Goal: Task Accomplishment & Management: Complete application form

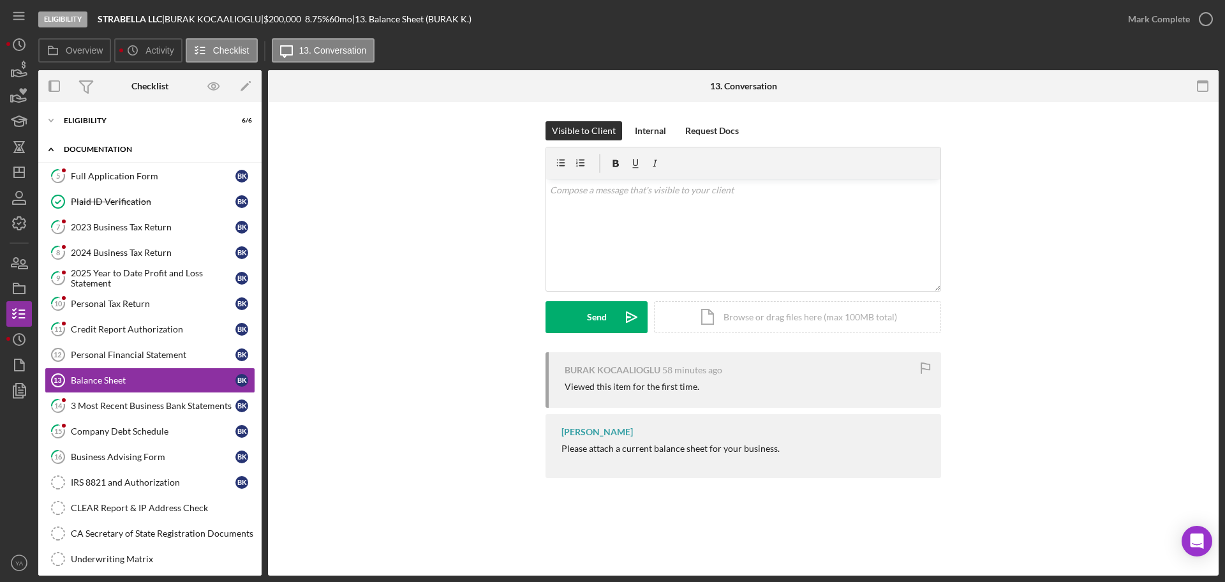
click at [50, 147] on icon "Icon/Expander" at bounding box center [51, 150] width 26 height 26
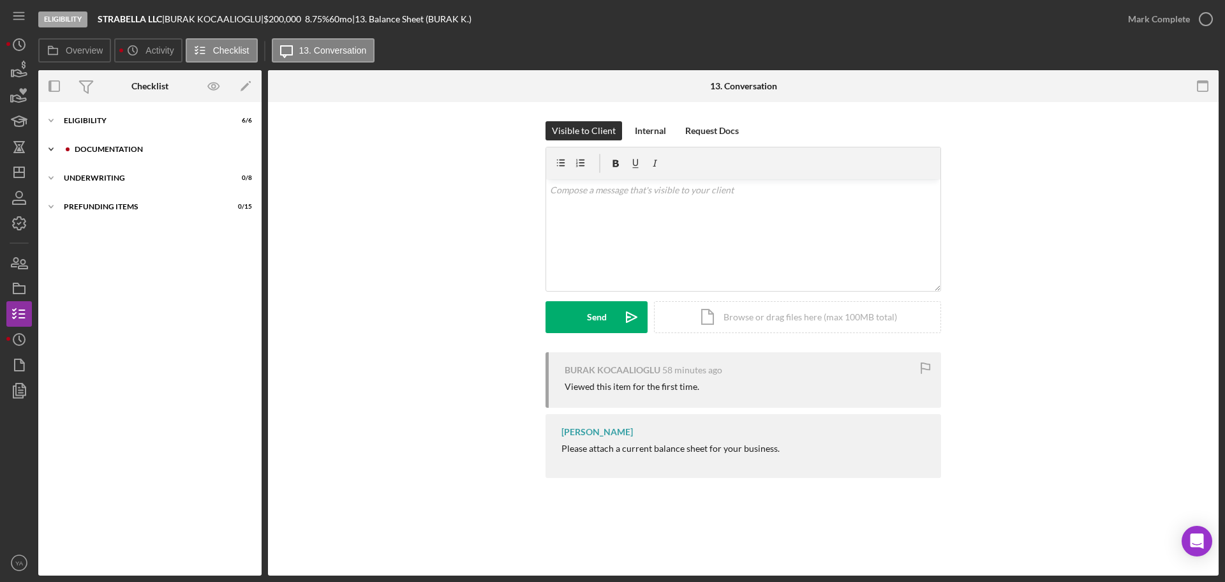
click at [50, 147] on icon "Icon/Expander" at bounding box center [51, 150] width 26 height 26
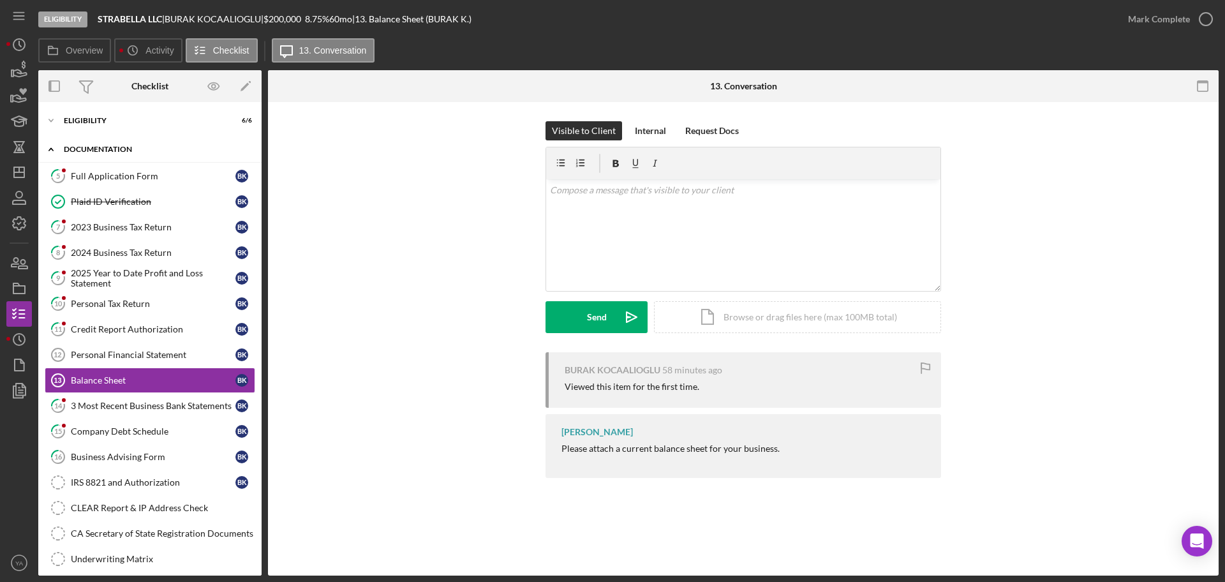
scroll to position [41, 0]
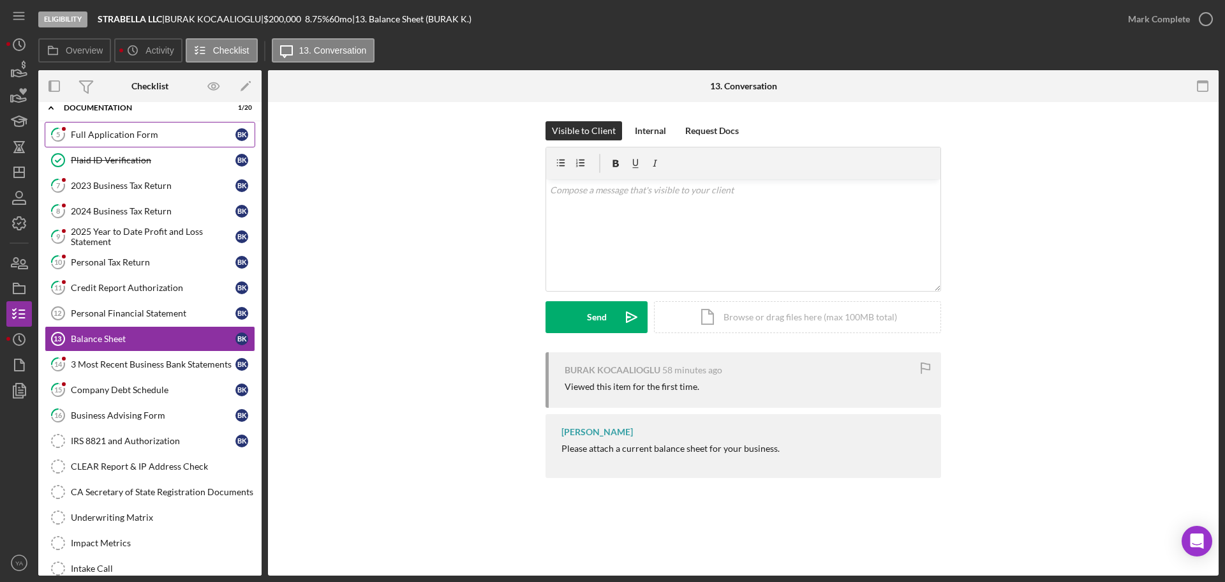
click at [166, 141] on link "5 Full Application Form B K" at bounding box center [150, 135] width 211 height 26
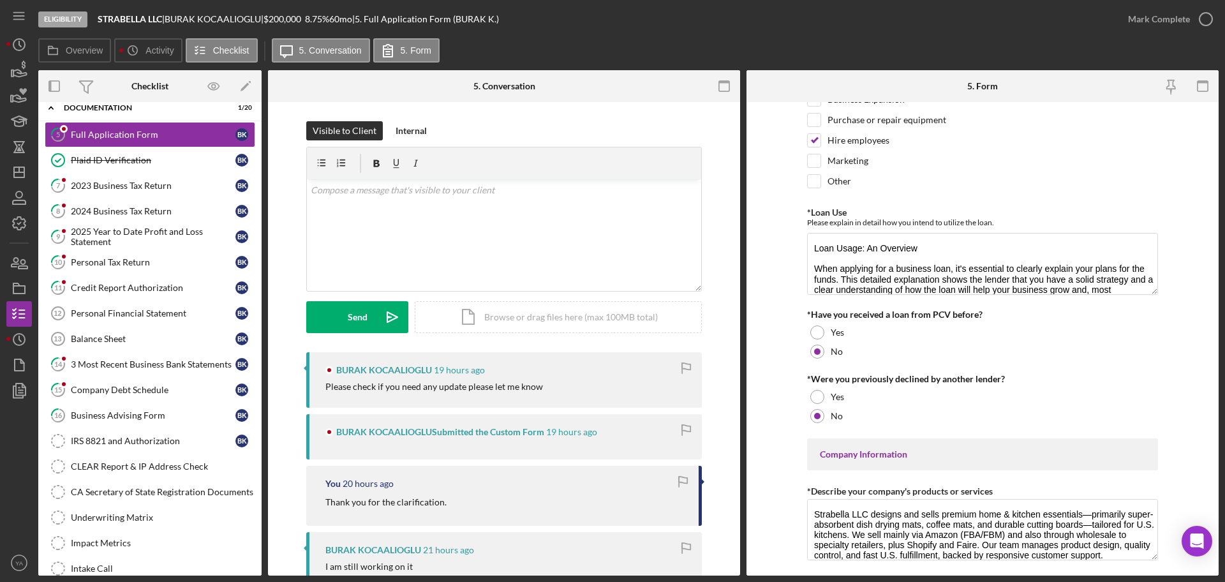
scroll to position [160, 0]
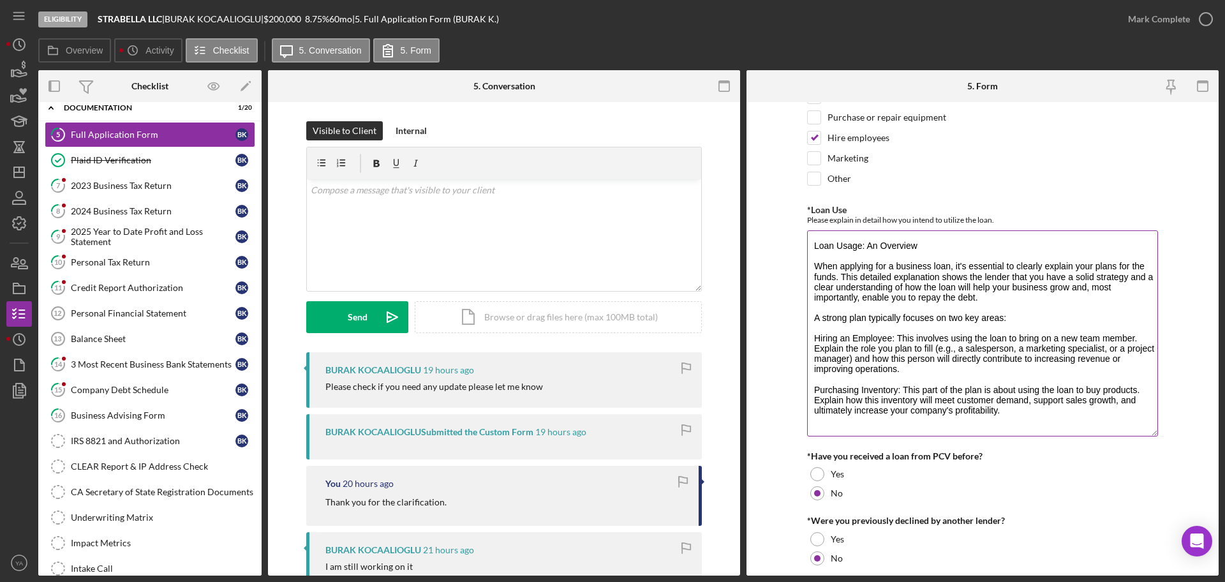
drag, startPoint x: 1148, startPoint y: 285, endPoint x: 1150, endPoint y: 429, distance: 144.9
click at [1150, 429] on textarea "Loan Usage: An Overview When applying for a business loan, it's essential to cl…" at bounding box center [982, 333] width 351 height 206
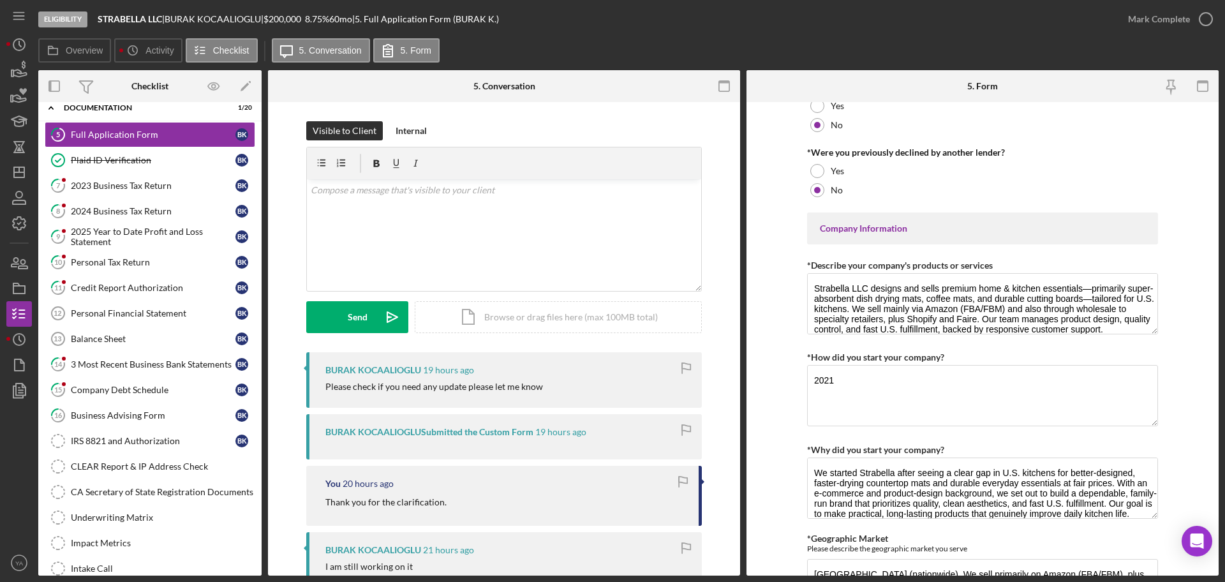
scroll to position [558, 0]
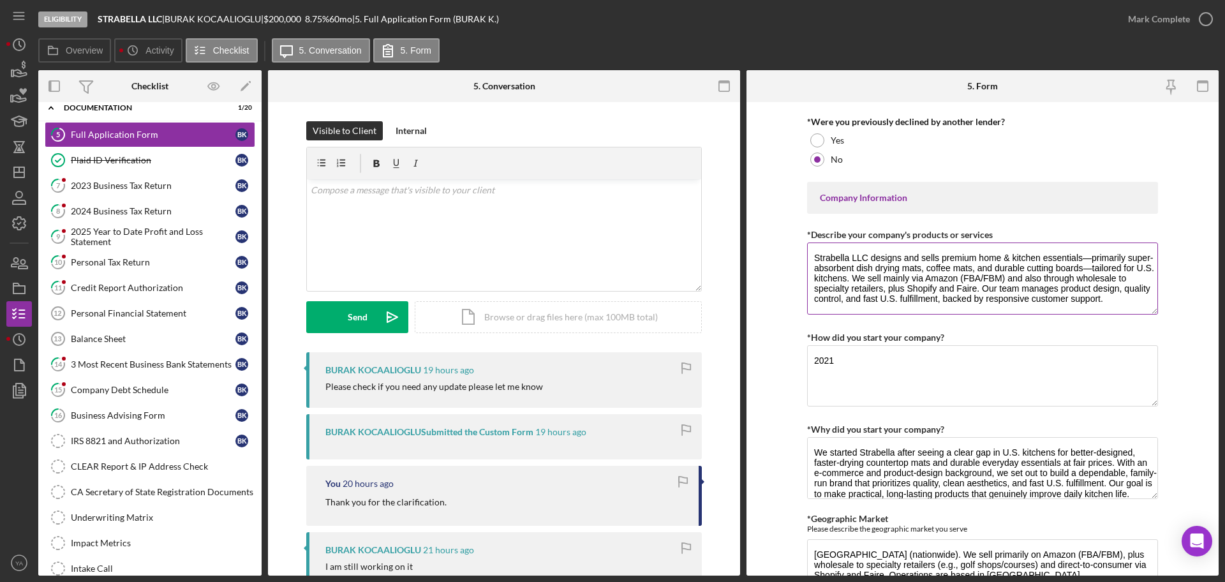
drag, startPoint x: 1150, startPoint y: 301, endPoint x: 1154, endPoint y: 311, distance: 10.7
click at [1154, 311] on textarea "Strabella LLC designs and sells premium home & kitchen essentials—primarily sup…" at bounding box center [982, 278] width 351 height 72
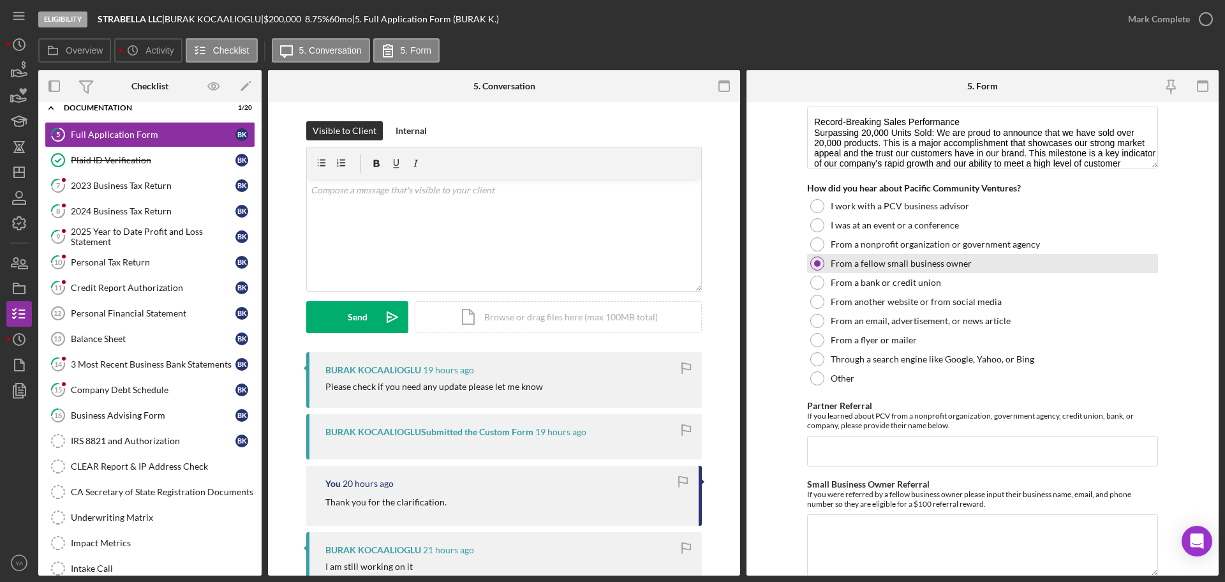
scroll to position [1340, 0]
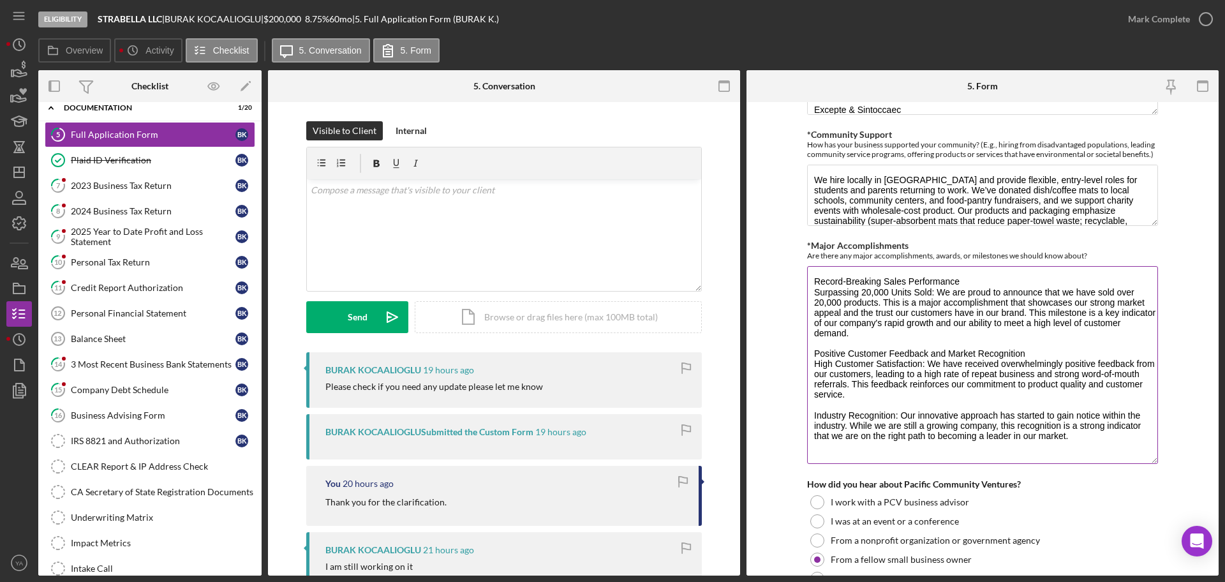
drag, startPoint x: 1152, startPoint y: 325, endPoint x: 1144, endPoint y: 461, distance: 136.8
click at [1144, 461] on textarea "Record-Breaking Sales Performance Surpassing 20,000 Units Sold: We are proud to…" at bounding box center [982, 365] width 351 height 198
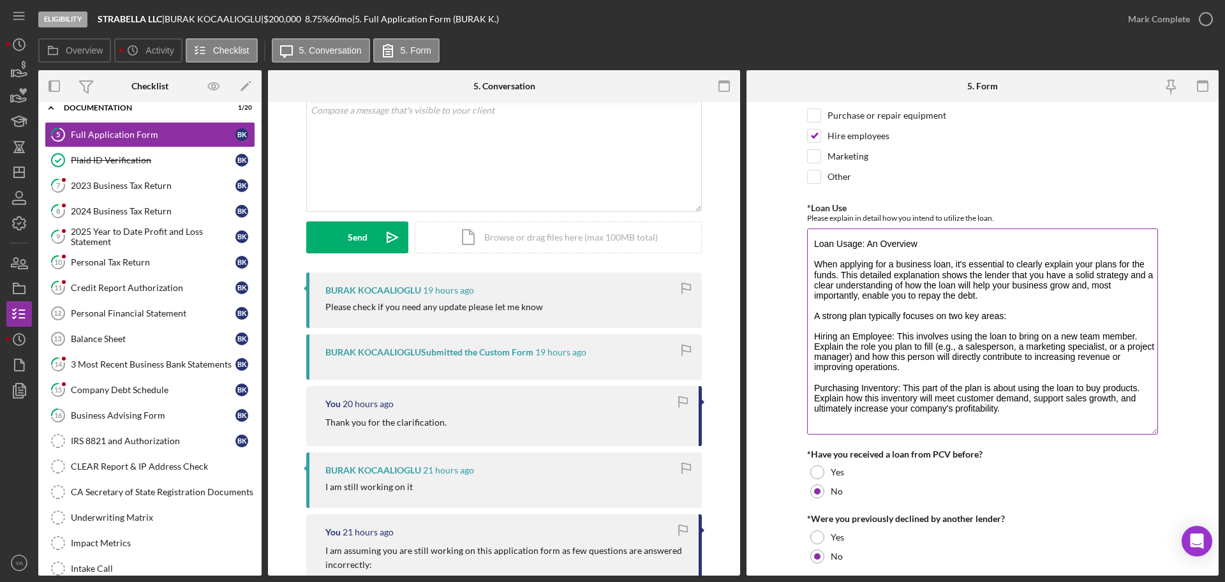
scroll to position [160, 0]
drag, startPoint x: 833, startPoint y: 261, endPoint x: 995, endPoint y: 301, distance: 166.2
click at [995, 301] on textarea "Loan Usage: An Overview When applying for a business loan, it's essential to cl…" at bounding box center [982, 333] width 351 height 206
drag, startPoint x: 846, startPoint y: 320, endPoint x: 985, endPoint y: 324, distance: 138.5
click at [985, 324] on textarea "Loan Usage: An Overview When applying for a business loan, it's essential to cl…" at bounding box center [982, 333] width 351 height 206
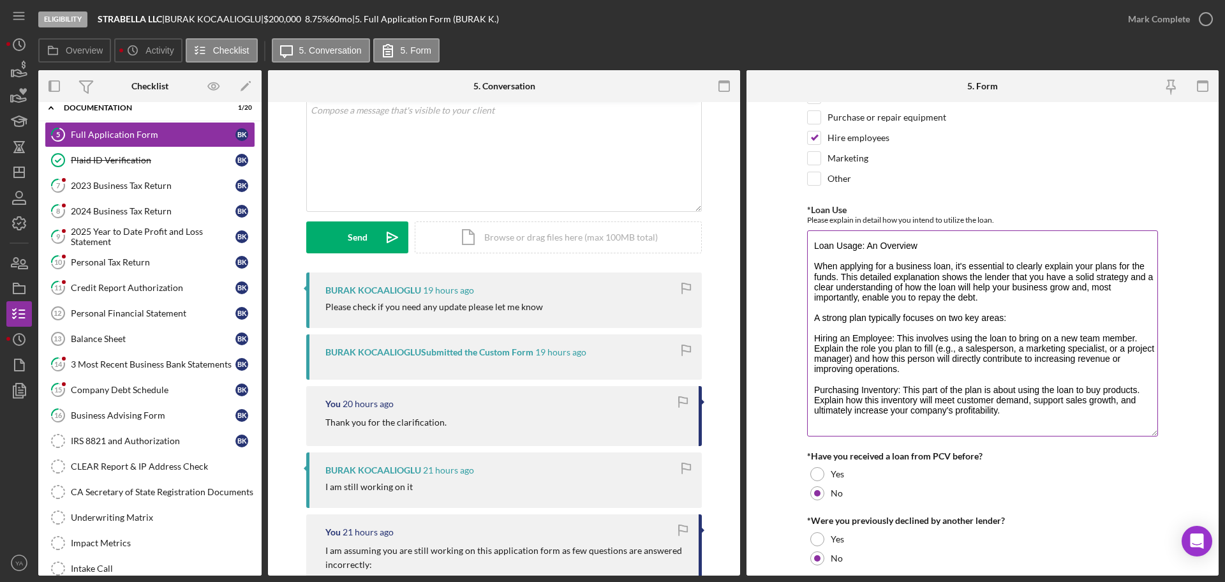
drag, startPoint x: 808, startPoint y: 341, endPoint x: 895, endPoint y: 370, distance: 90.8
click at [895, 370] on textarea "Loan Usage: An Overview When applying for a business loan, it's essential to cl…" at bounding box center [982, 333] width 351 height 206
click at [870, 394] on textarea "Loan Usage: An Overview When applying for a business loan, it's essential to cl…" at bounding box center [982, 333] width 351 height 206
drag, startPoint x: 810, startPoint y: 389, endPoint x: 968, endPoint y: 408, distance: 158.8
click at [968, 408] on textarea "Loan Usage: An Overview When applying for a business loan, it's essential to cl…" at bounding box center [982, 333] width 351 height 206
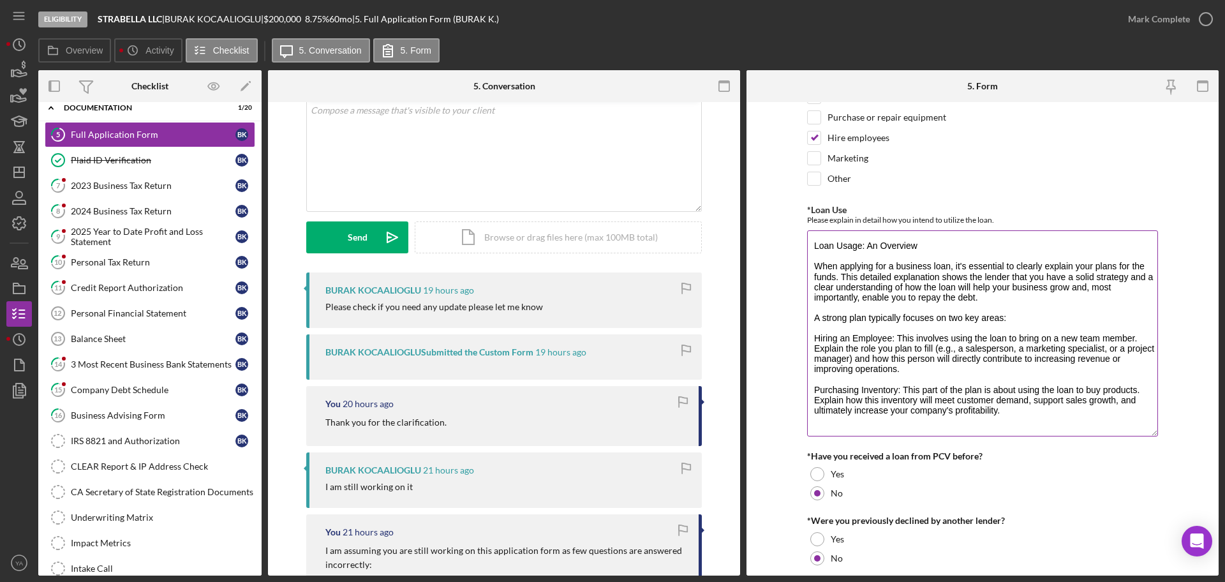
click at [968, 408] on textarea "Loan Usage: An Overview When applying for a business loan, it's essential to cl…" at bounding box center [982, 333] width 351 height 206
click at [119, 24] on b "STRABELLA LLC" at bounding box center [130, 18] width 64 height 11
drag, startPoint x: 119, startPoint y: 23, endPoint x: 160, endPoint y: 25, distance: 41.5
click at [160, 25] on div "Eligibility STRABELLA LLC | BURAK KOCAALIOGLU | $200,000 $40,000 8.75 % 60 mo |…" at bounding box center [576, 19] width 1077 height 38
copy b "STRABELLA LLC"
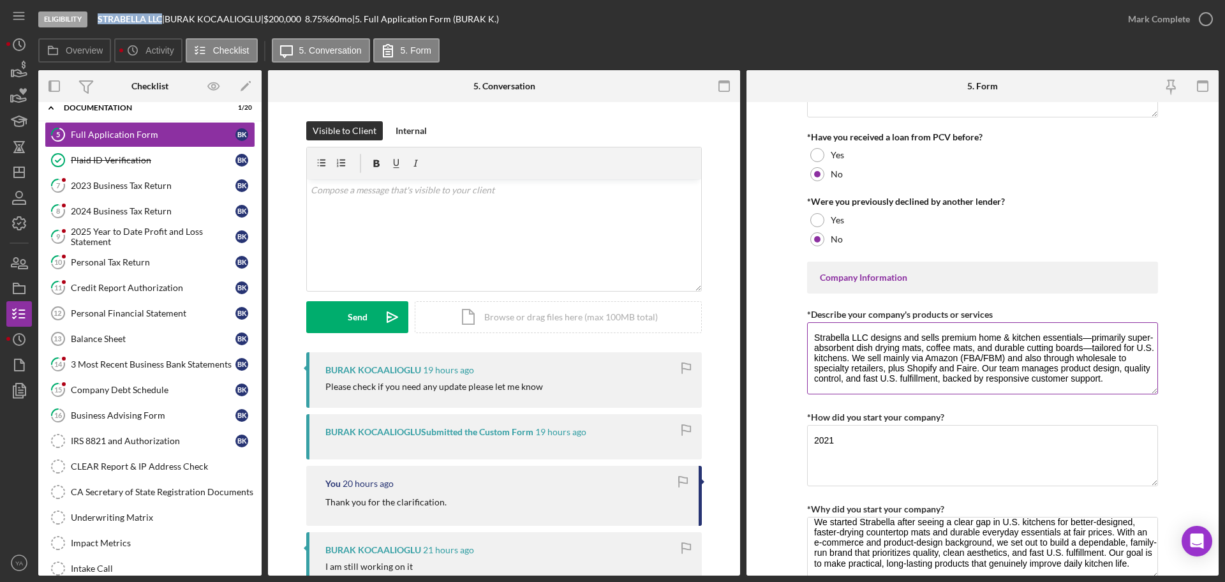
scroll to position [638, 0]
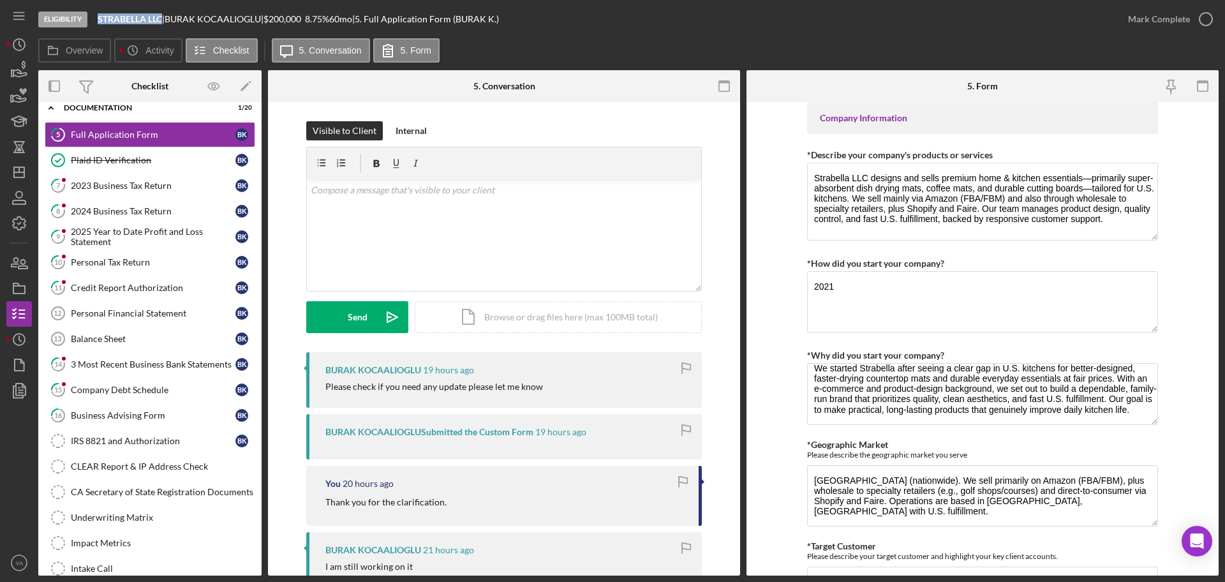
drag, startPoint x: 1151, startPoint y: 233, endPoint x: 1161, endPoint y: 239, distance: 11.7
click at [1161, 239] on form "Loan Request *Requested Loan Amount $200,000 *Use of Proceeds Purchase Inventor…" at bounding box center [983, 338] width 472 height 473
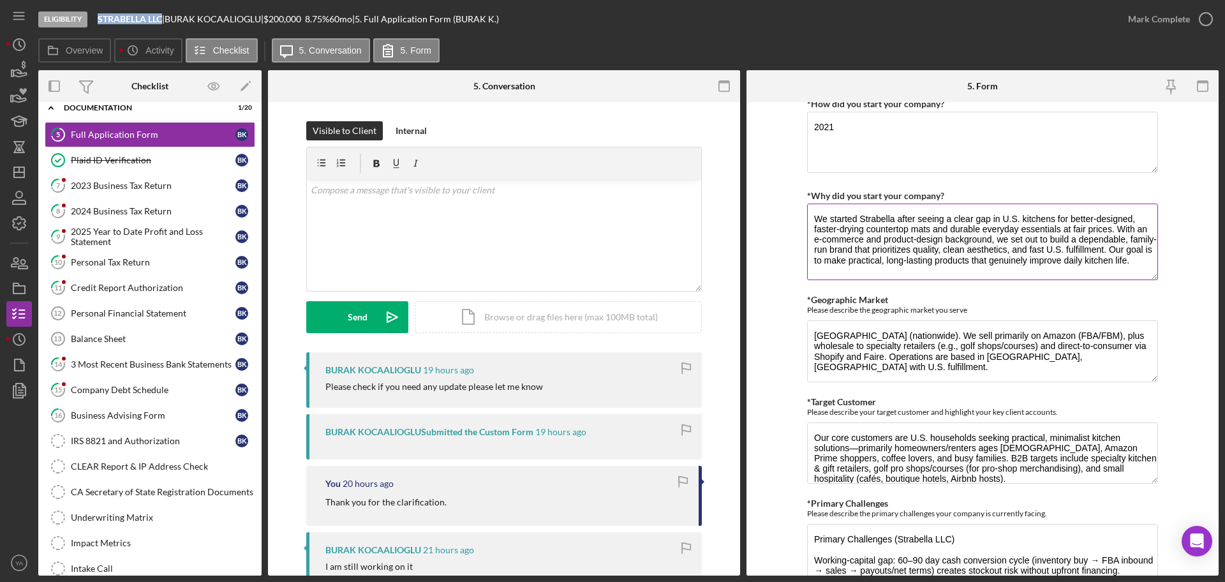
scroll to position [0, 0]
drag, startPoint x: 1152, startPoint y: 256, endPoint x: 1151, endPoint y: 271, distance: 14.7
click at [1151, 271] on textarea "We started Strabella after seeing a clear gap in U.S. kitchens for better-desig…" at bounding box center [982, 243] width 351 height 78
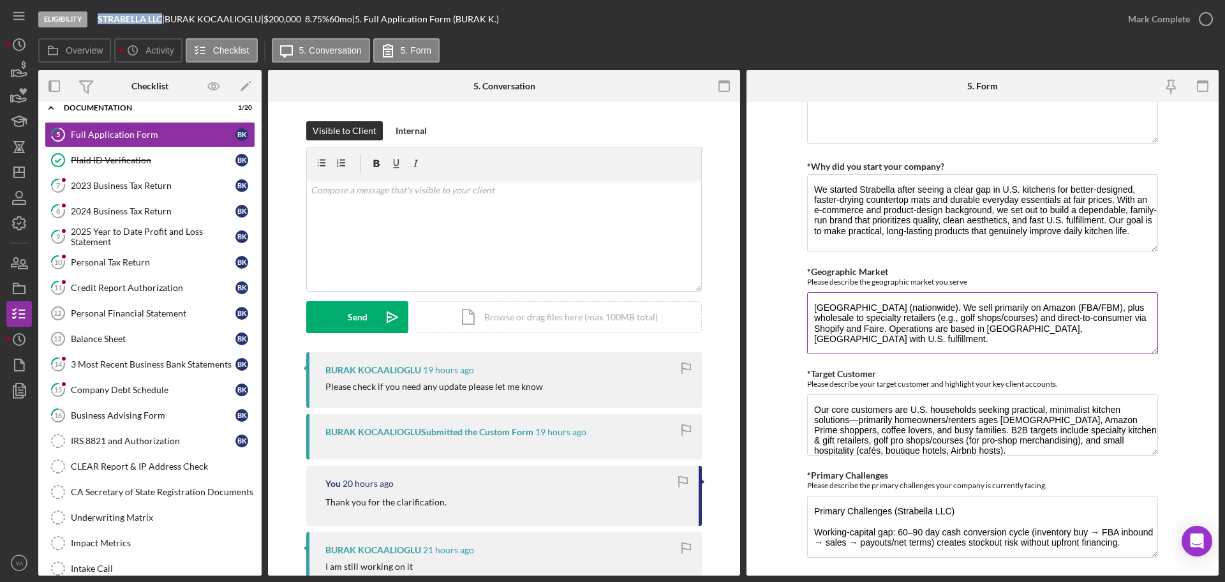
scroll to position [877, 0]
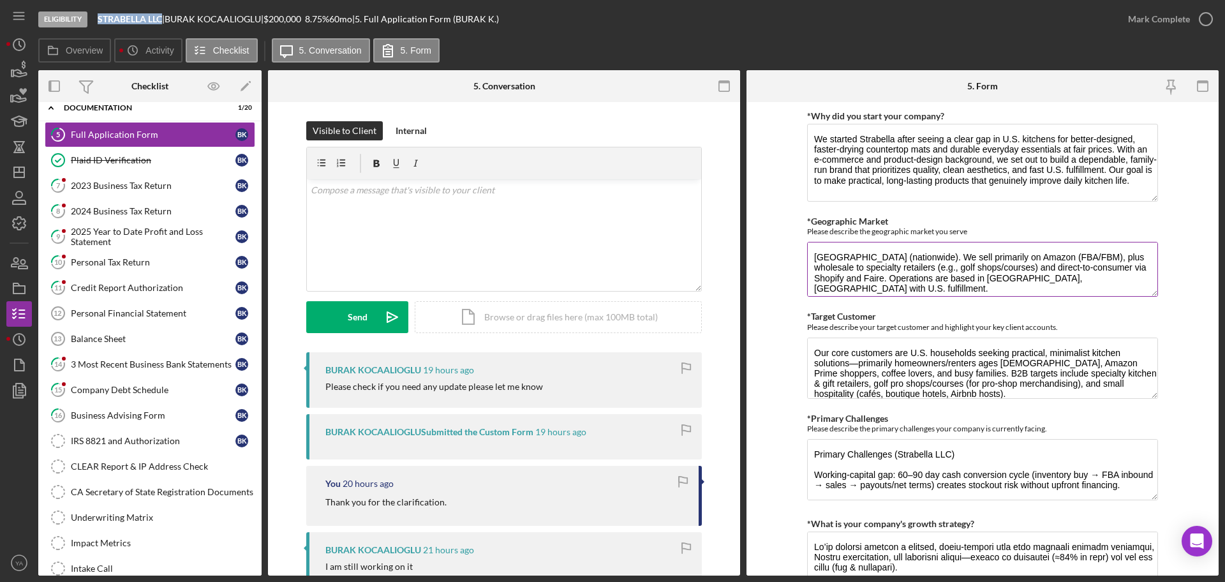
click at [1153, 294] on textarea "[GEOGRAPHIC_DATA] (nationwide). We sell primarily on Amazon (FBA/FBM), plus who…" at bounding box center [982, 269] width 351 height 55
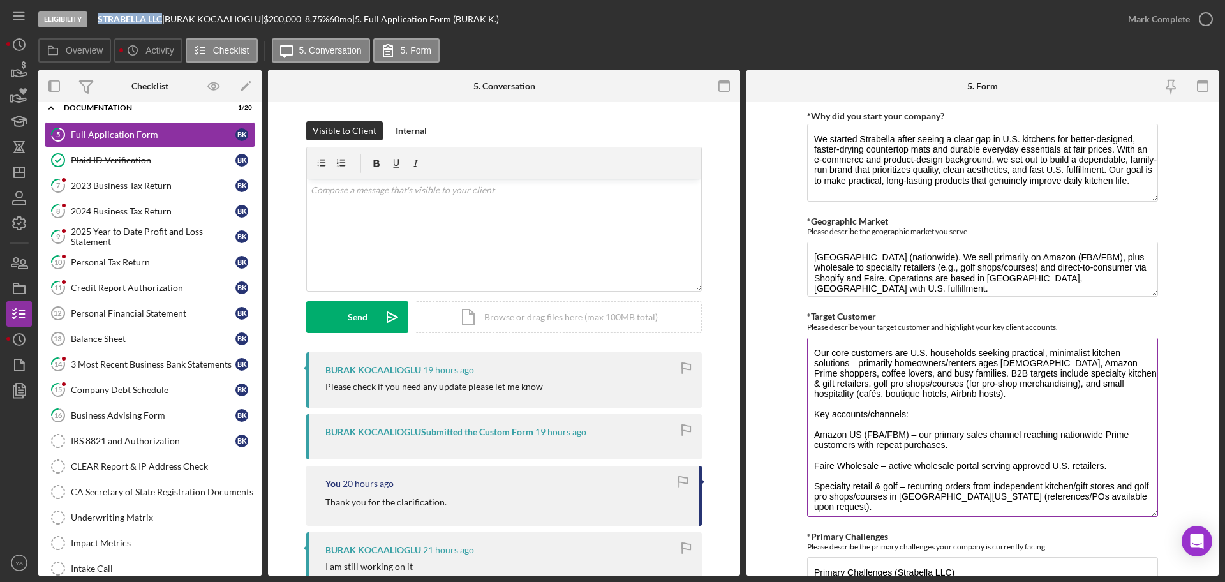
drag, startPoint x: 1147, startPoint y: 394, endPoint x: 1143, endPoint y: 512, distance: 118.1
click at [1143, 512] on textarea "Our core customers are U.S. households seeking practical, minimalist kitchen so…" at bounding box center [982, 427] width 351 height 179
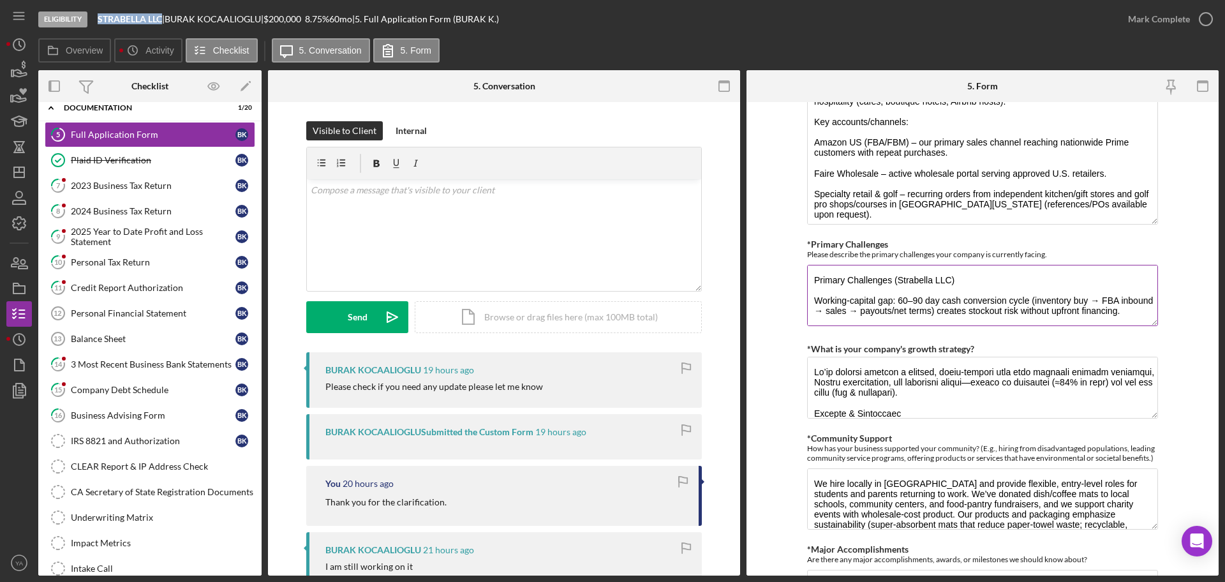
scroll to position [1196, 0]
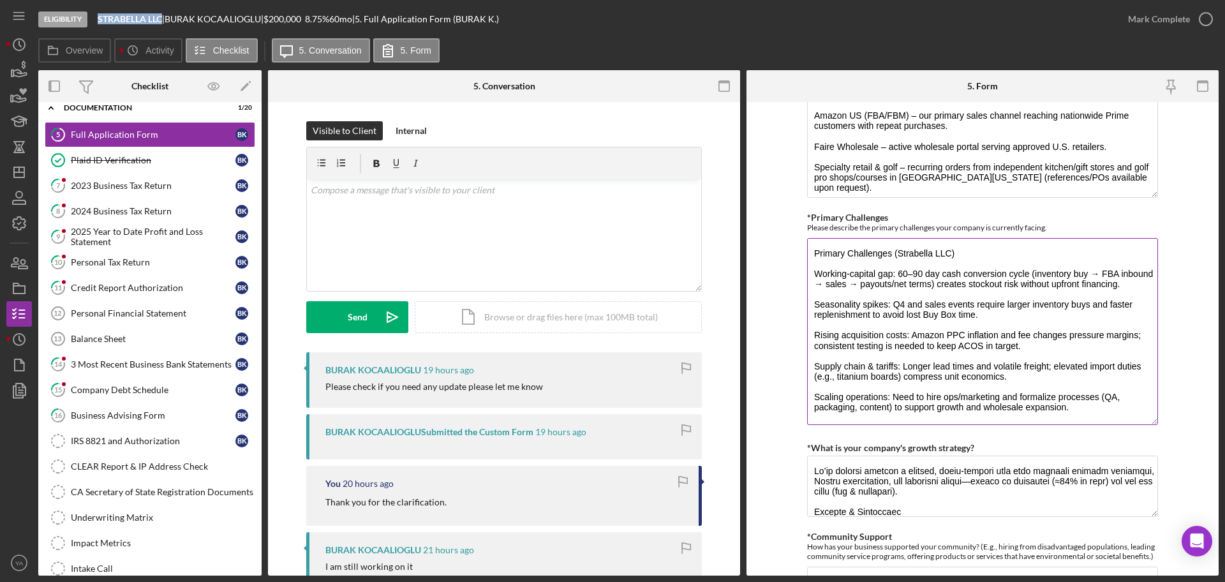
drag, startPoint x: 1145, startPoint y: 295, endPoint x: 1152, endPoint y: 419, distance: 124.7
click at [1152, 419] on textarea "Primary Challenges (Strabella LLC) Working-capital gap: 60–90 day cash conversi…" at bounding box center [982, 331] width 351 height 187
click at [499, 15] on div "| 5. Full Application Form (BURAK K.)" at bounding box center [425, 19] width 147 height 10
drag, startPoint x: 804, startPoint y: 219, endPoint x: 899, endPoint y: 219, distance: 95.1
click at [899, 219] on form "Loan Request *Requested Loan Amount $200,000 *Use of Proceeds Purchase Inventor…" at bounding box center [983, 338] width 472 height 473
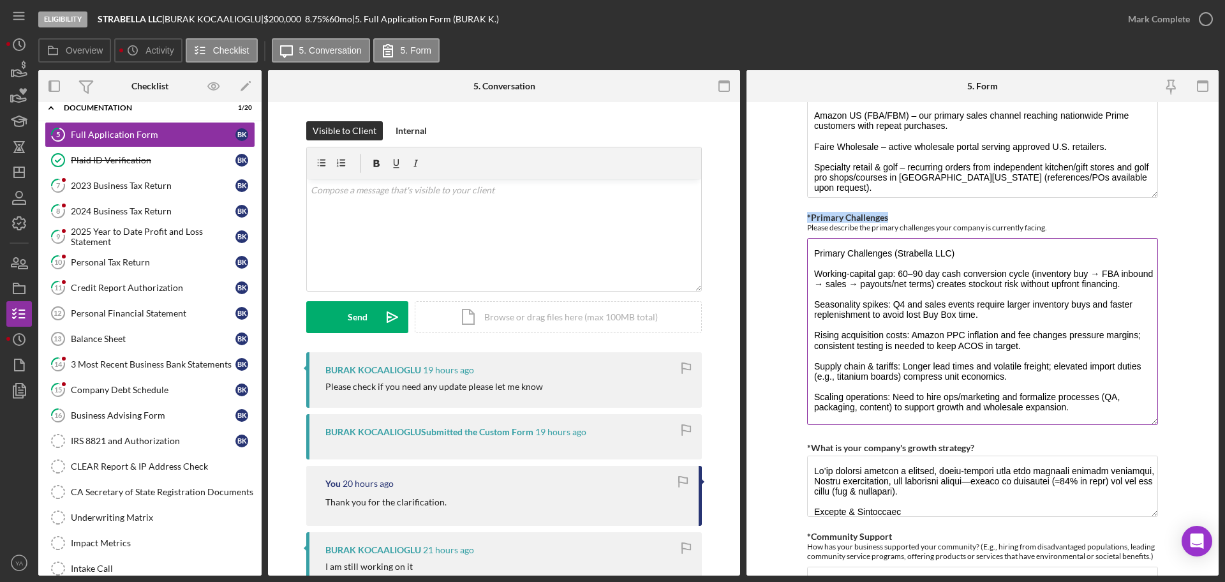
click at [899, 219] on div "*Primary Challenges Please describe the primary challenges your company is curr…" at bounding box center [982, 222] width 351 height 20
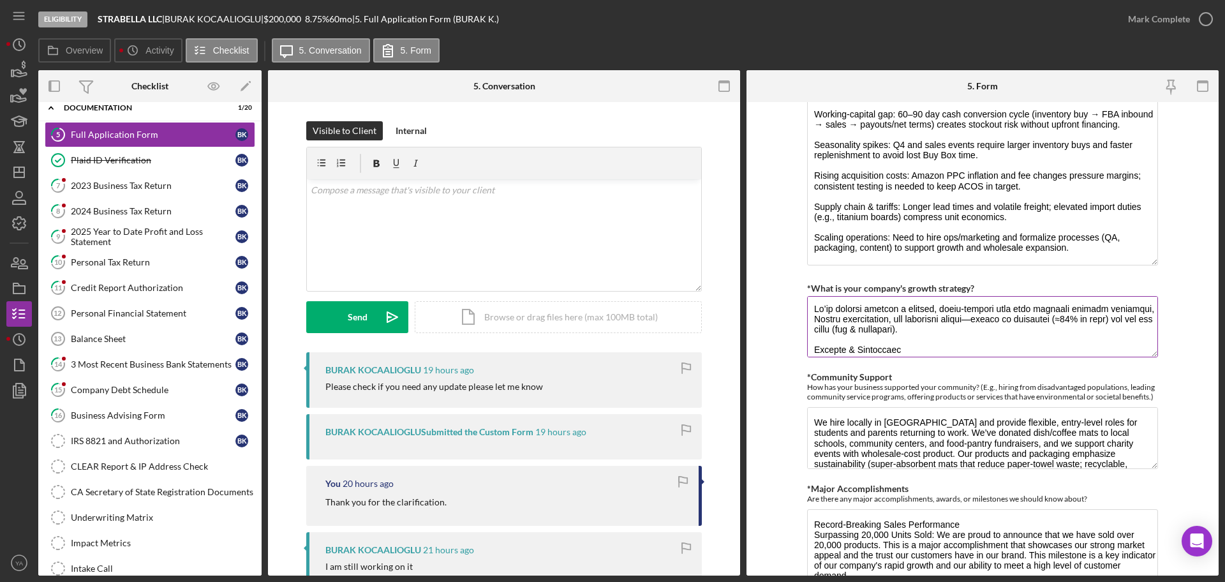
scroll to position [0, 0]
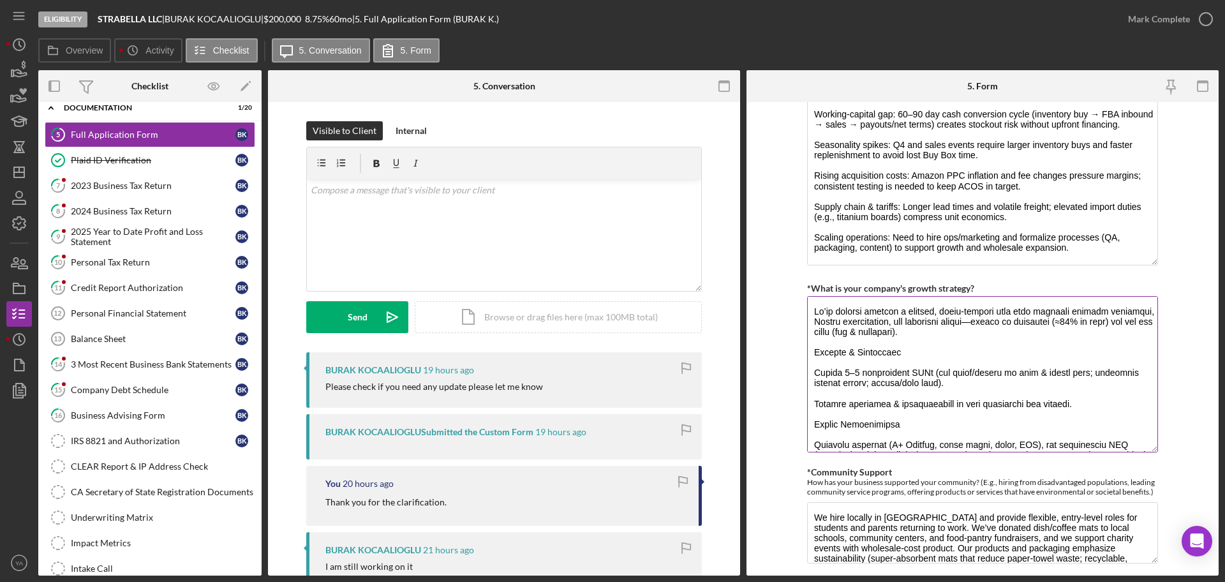
drag, startPoint x: 1148, startPoint y: 350, endPoint x: 1137, endPoint y: 424, distance: 74.2
click at [1149, 438] on textarea "*What is your company's growth strategy?" at bounding box center [982, 374] width 351 height 156
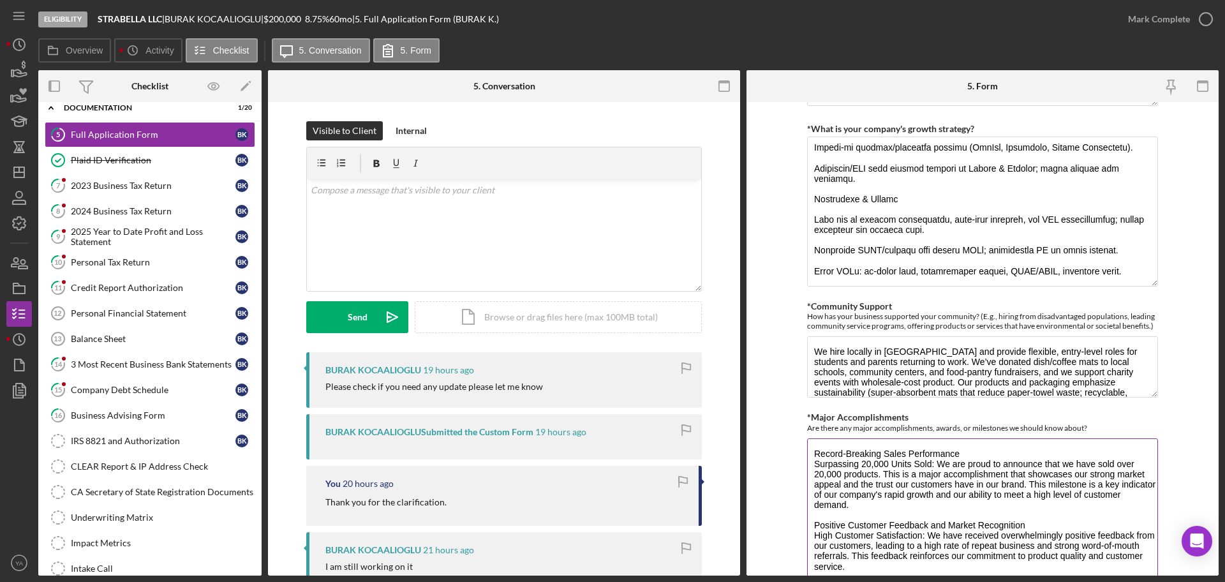
scroll to position [1595, 0]
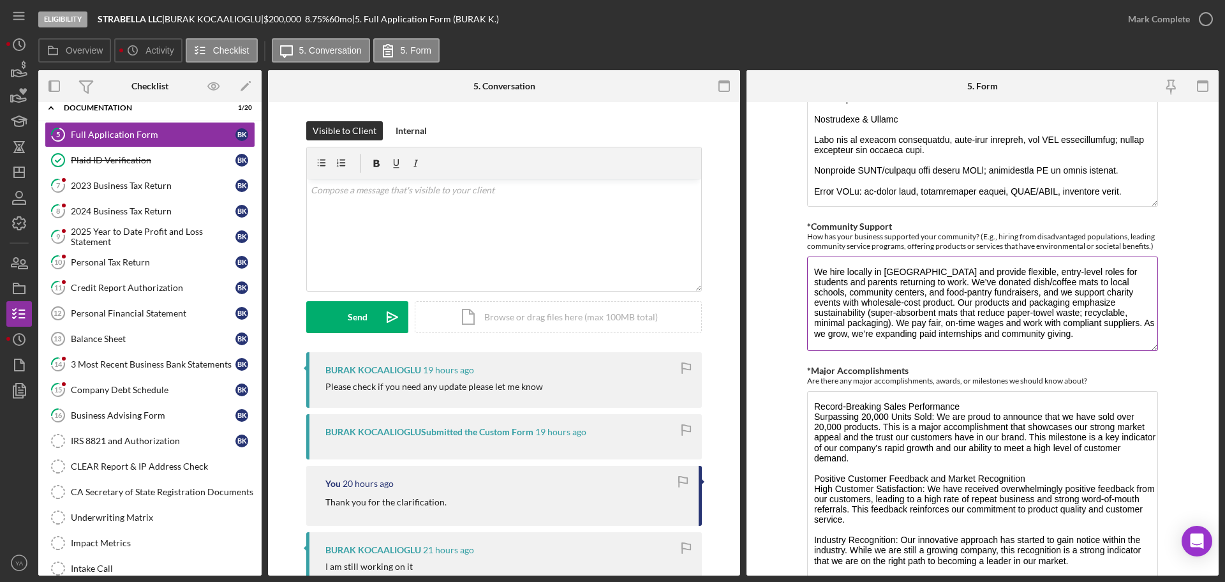
drag, startPoint x: 1148, startPoint y: 306, endPoint x: 1155, endPoint y: 339, distance: 33.9
click at [1155, 339] on textarea "We hire locally in [GEOGRAPHIC_DATA] and provide flexible, entry-level roles fo…" at bounding box center [982, 304] width 351 height 94
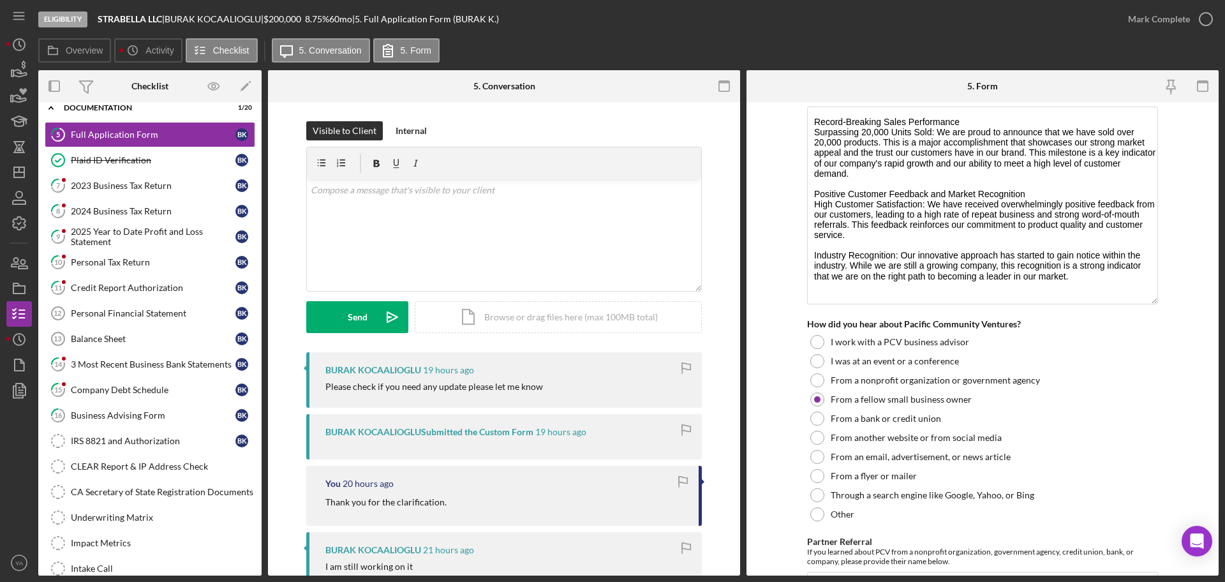
scroll to position [1856, 0]
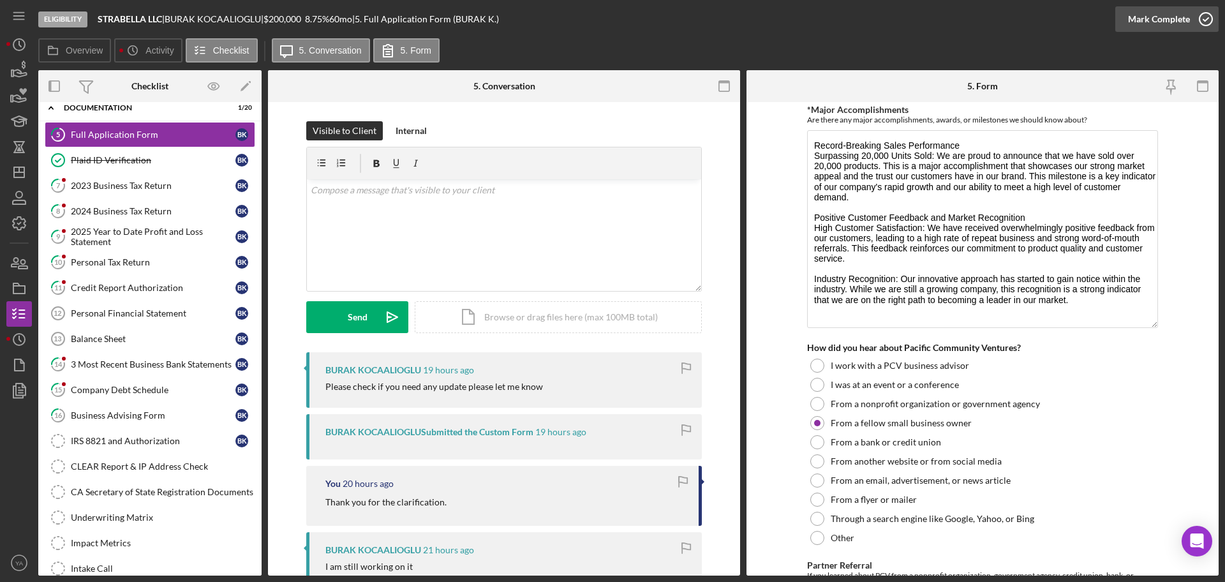
click at [1187, 26] on div "Mark Complete" at bounding box center [1159, 19] width 62 height 26
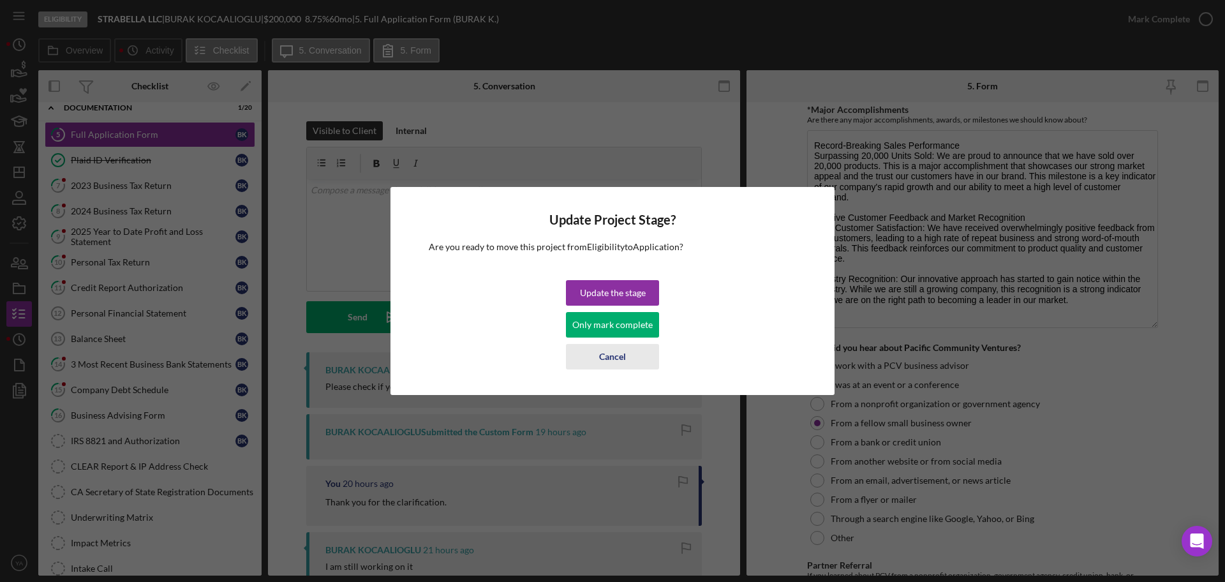
click at [609, 350] on div "Cancel" at bounding box center [612, 357] width 27 height 26
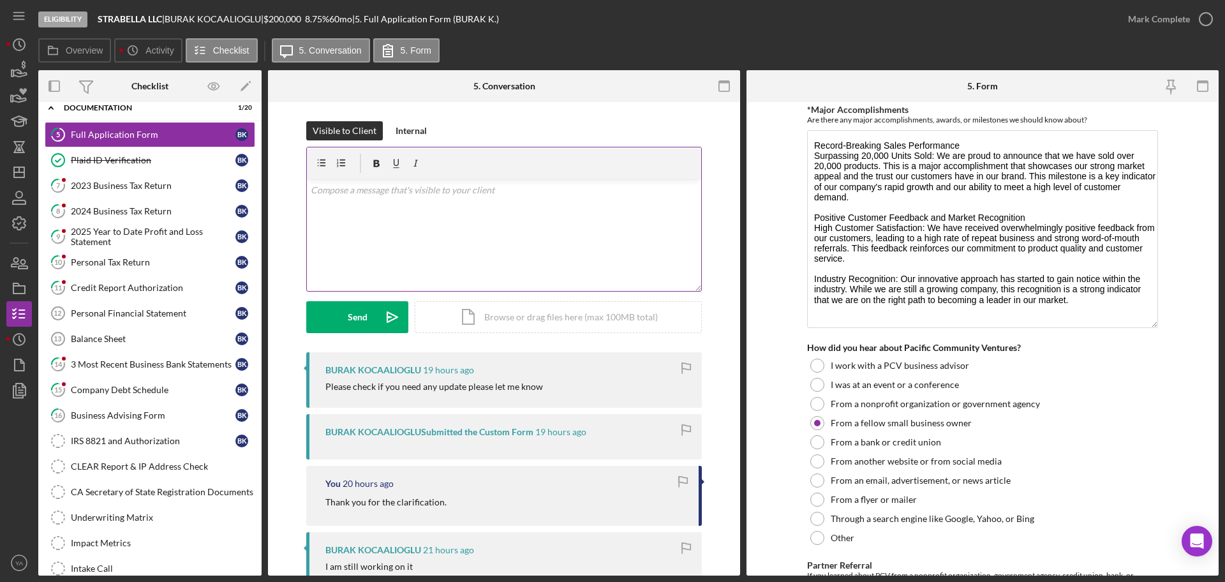
click at [473, 258] on div "v Color teal Color pink Remove color Add row above Add row below Add column bef…" at bounding box center [504, 235] width 394 height 112
click at [364, 303] on div "Send" at bounding box center [358, 317] width 20 height 32
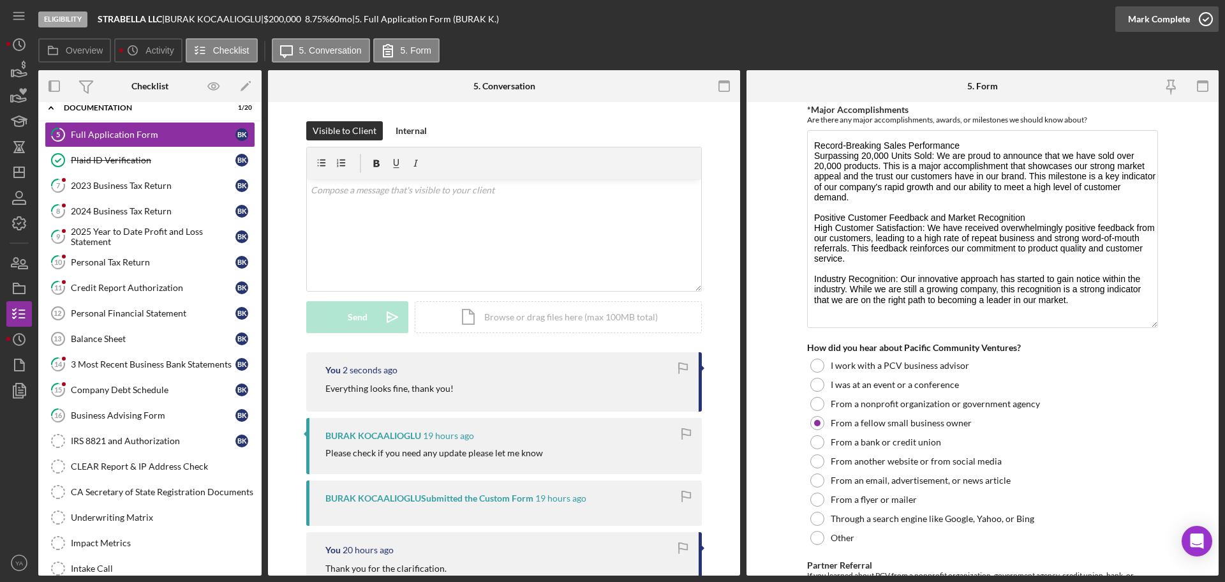
click at [1184, 29] on div "Mark Complete" at bounding box center [1159, 19] width 62 height 26
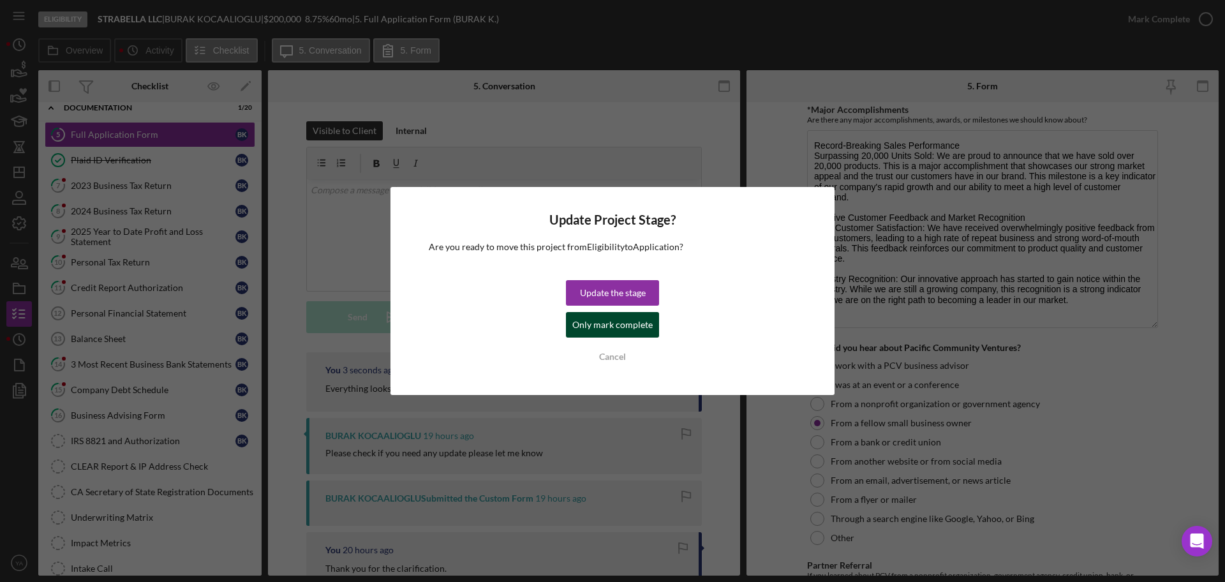
click at [617, 329] on div "Only mark complete" at bounding box center [612, 325] width 80 height 26
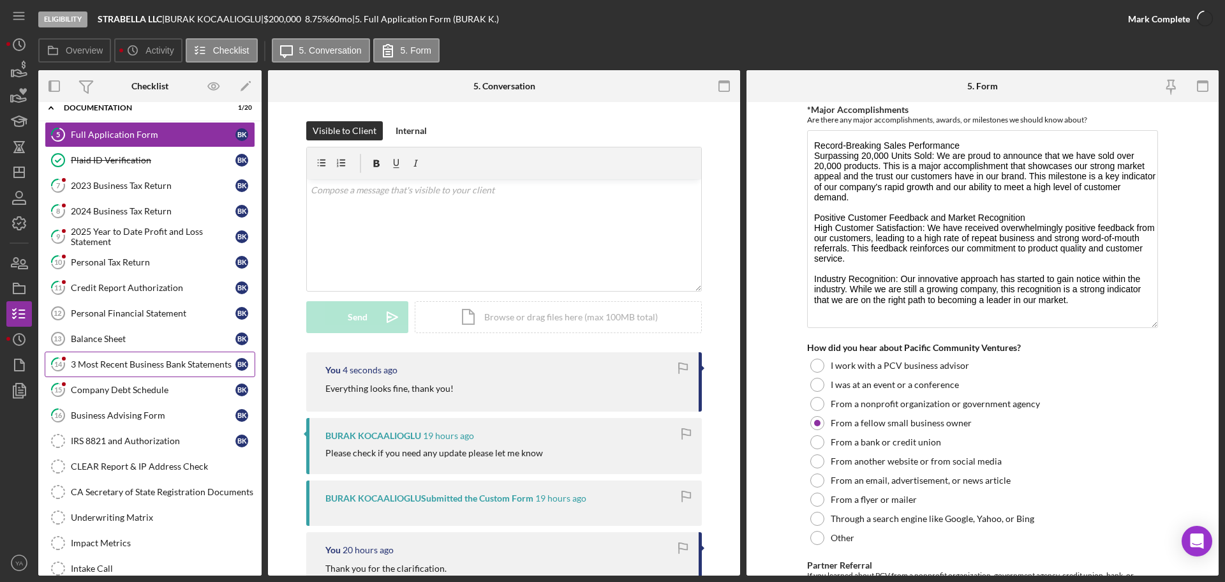
scroll to position [1907, 0]
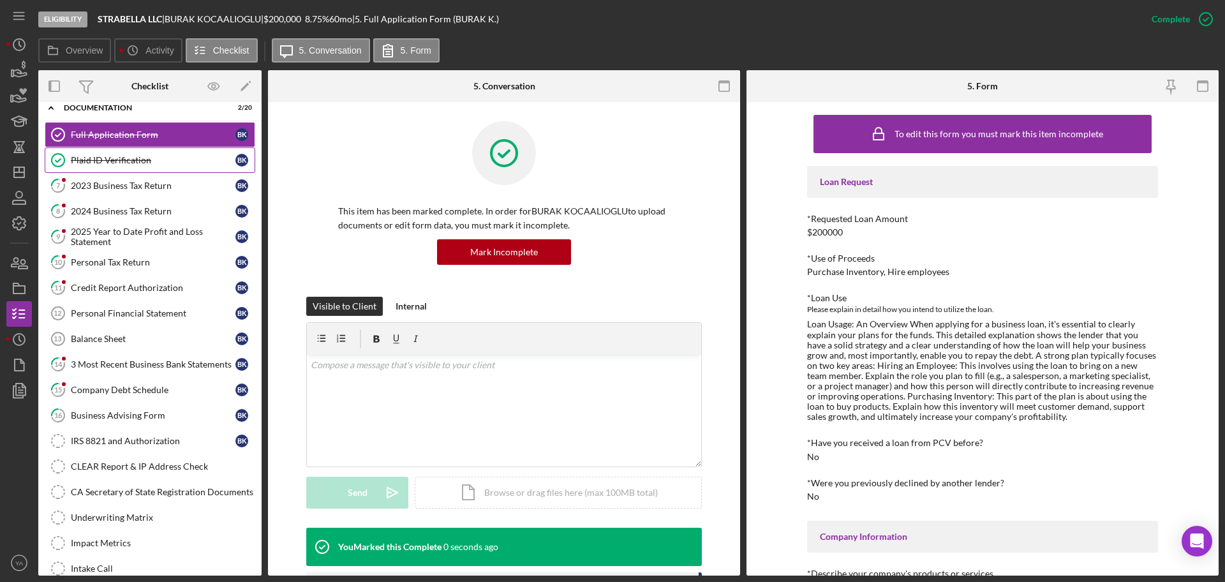
click at [130, 161] on div "Plaid ID Verification" at bounding box center [153, 160] width 165 height 10
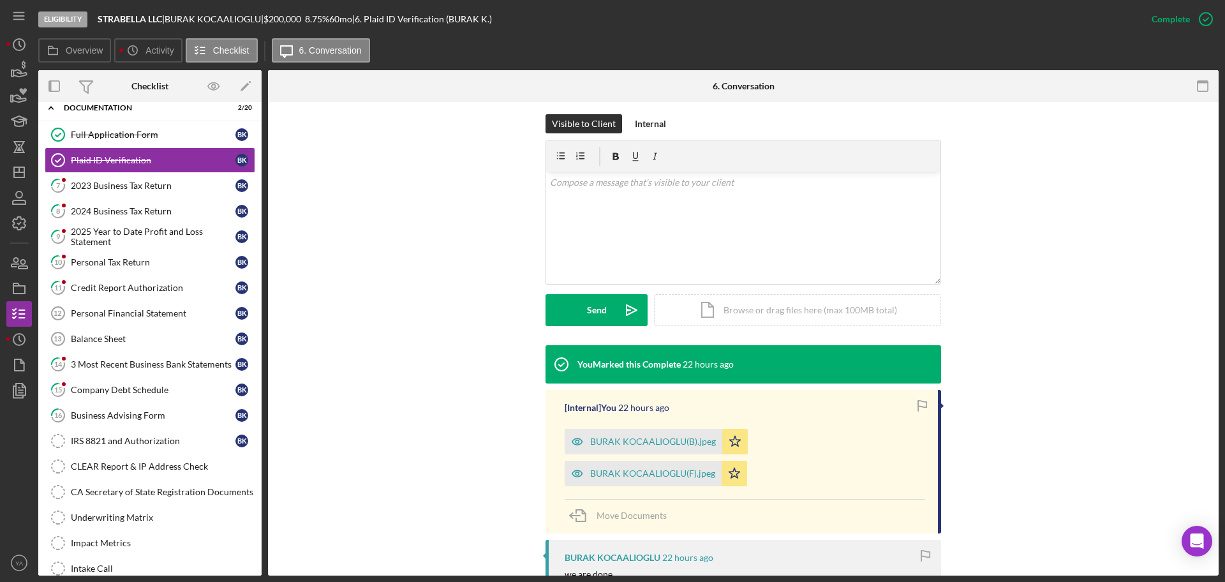
scroll to position [440, 0]
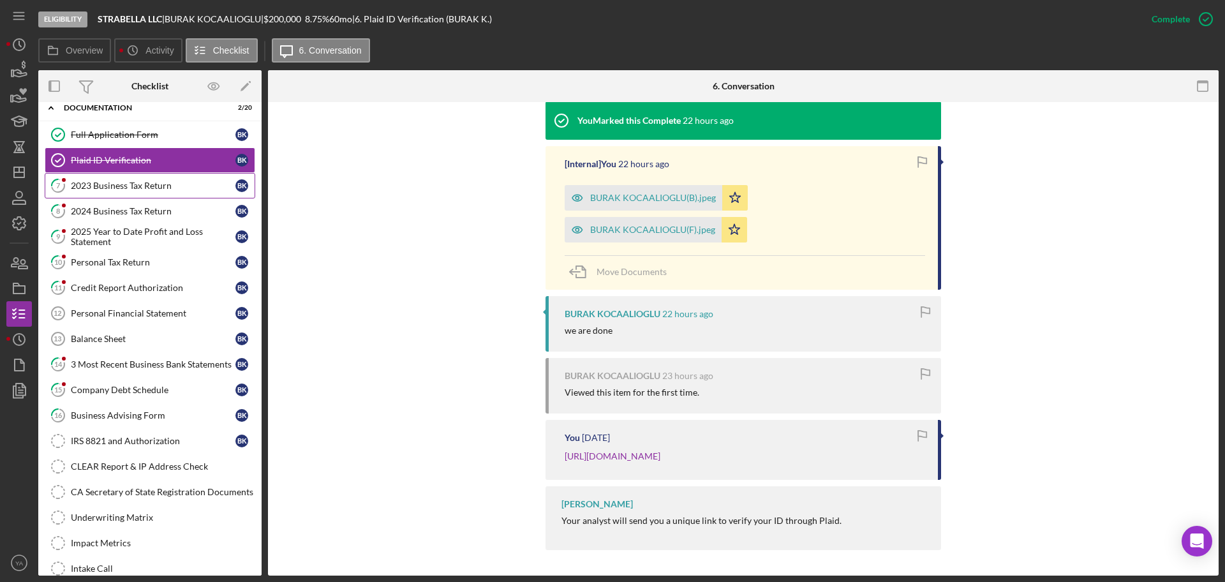
click at [177, 195] on link "7 2023 Business Tax Return B K" at bounding box center [150, 186] width 211 height 26
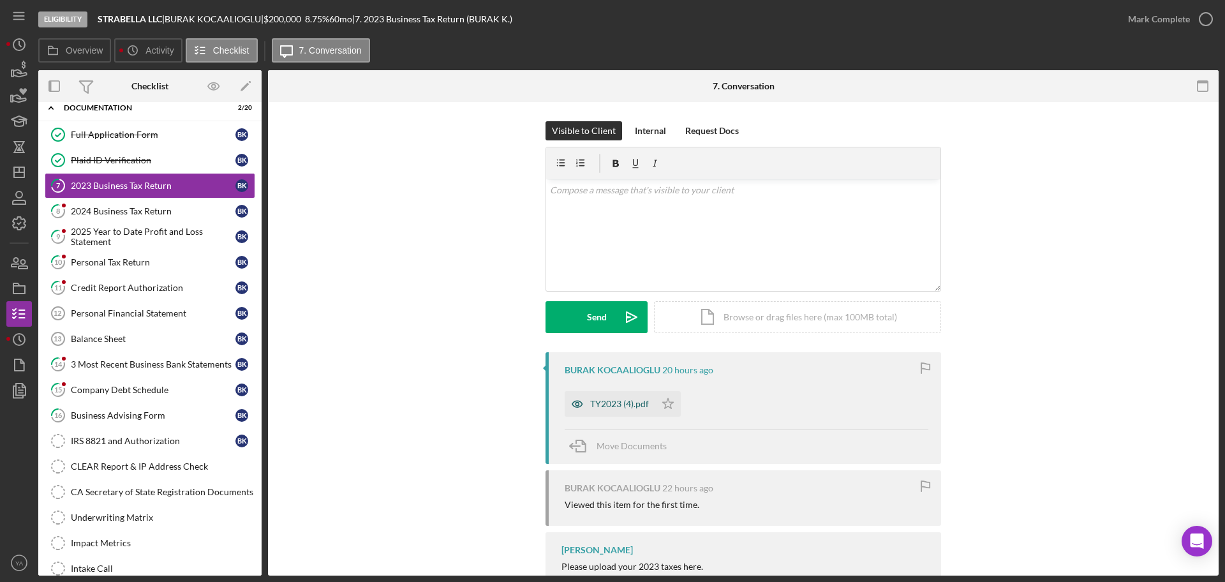
click at [607, 408] on div "TY2023 (4).pdf" at bounding box center [619, 404] width 59 height 10
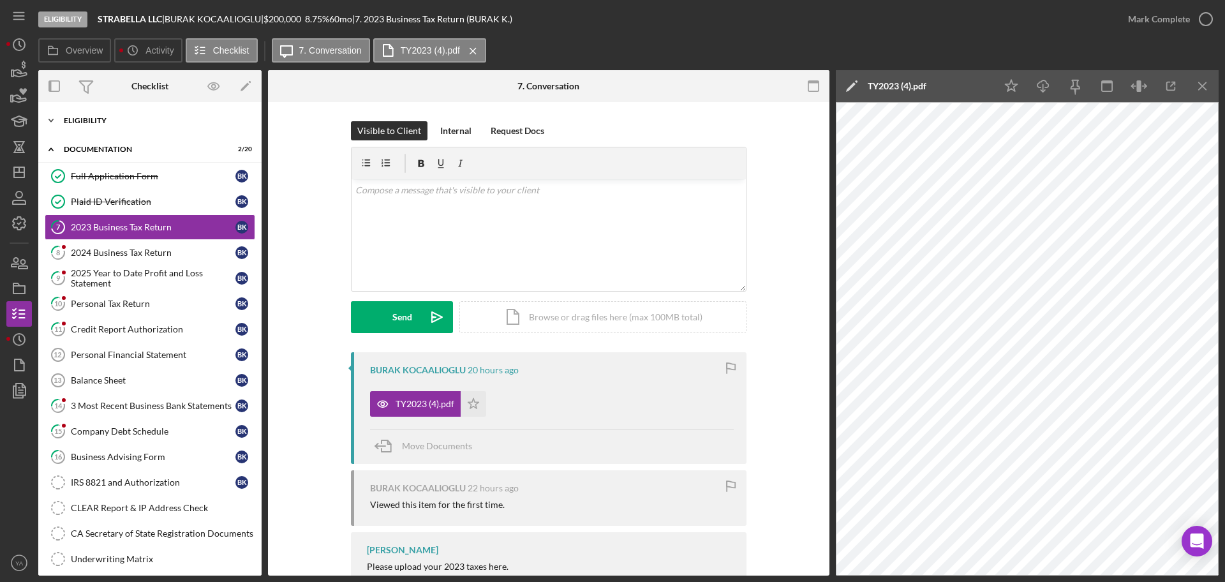
click at [119, 126] on div "Icon/Expander Eligibility 6 / 6" at bounding box center [149, 121] width 223 height 26
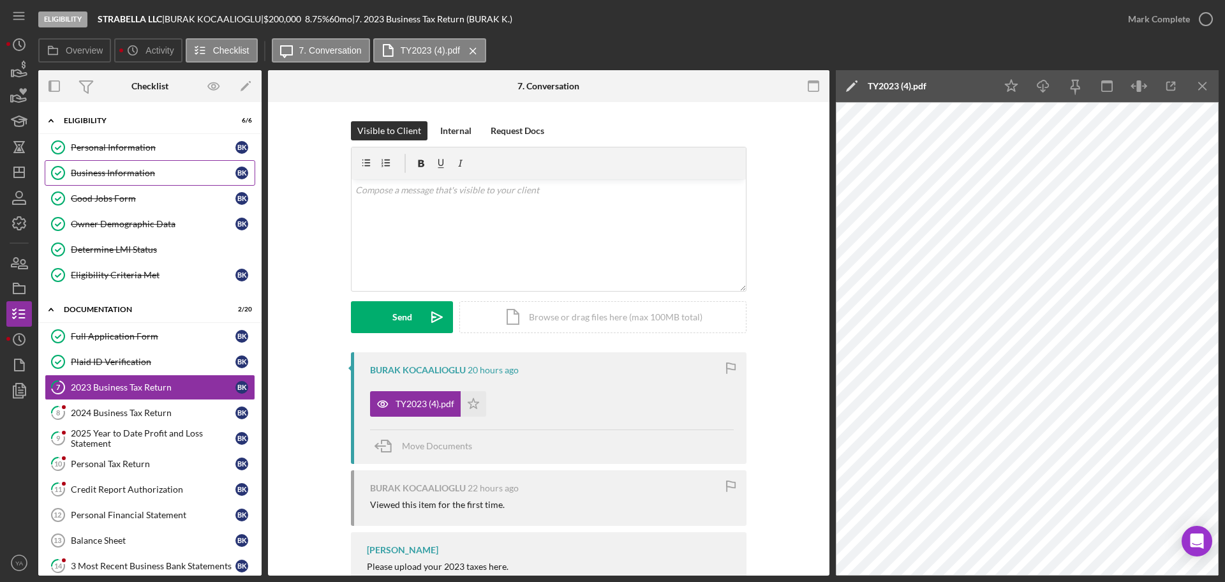
click at [115, 175] on div "Business Information" at bounding box center [153, 173] width 165 height 10
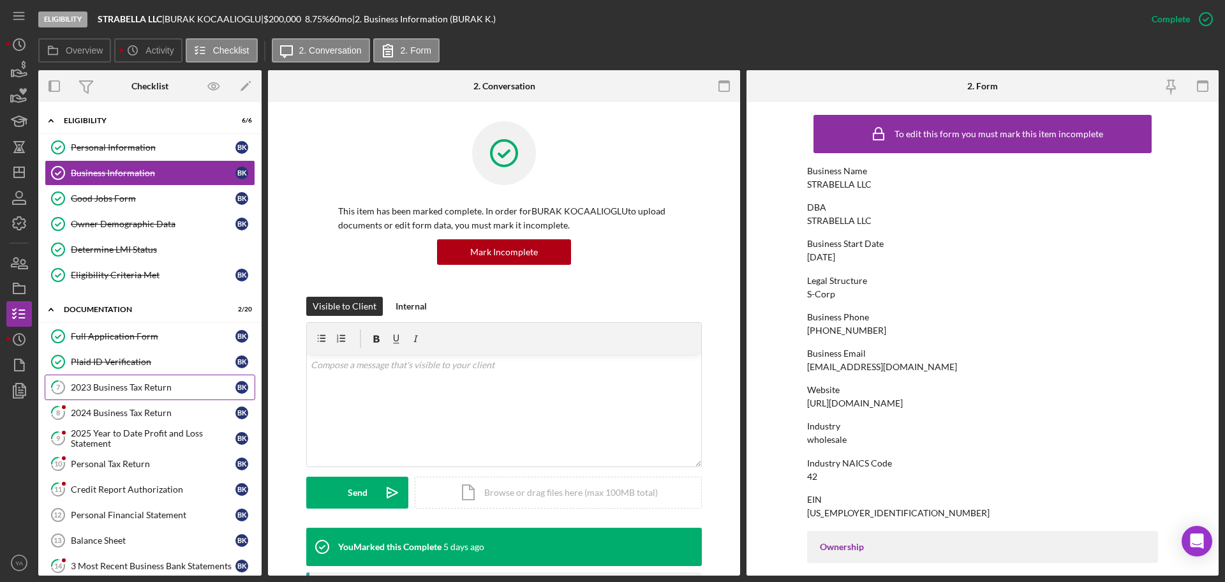
click at [137, 389] on div "2023 Business Tax Return" at bounding box center [153, 387] width 165 height 10
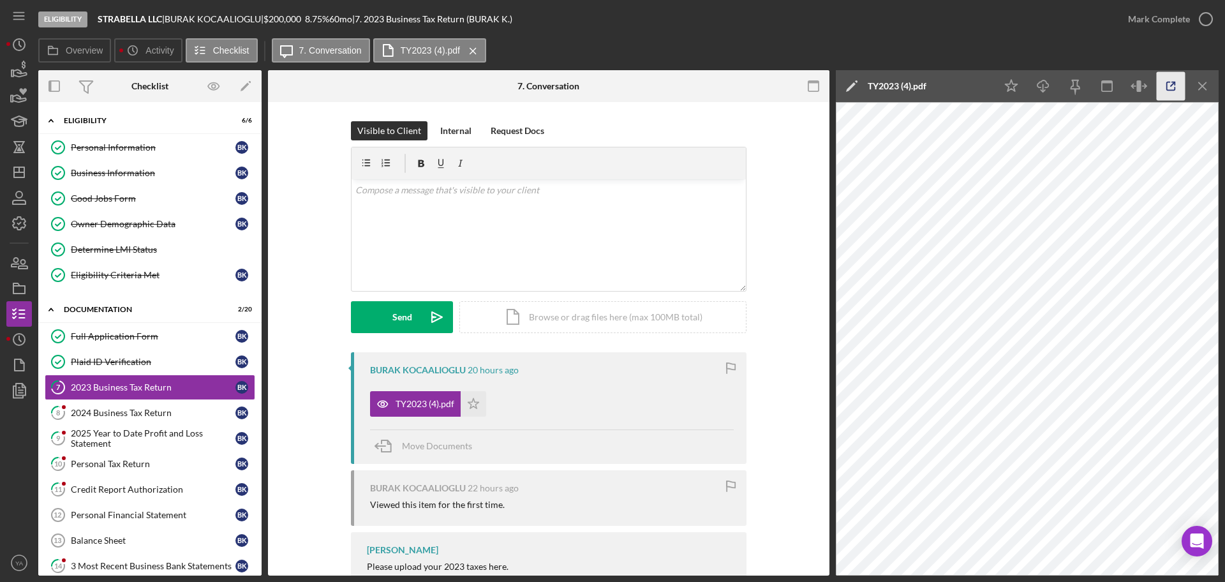
click at [1167, 80] on icon "button" at bounding box center [1171, 86] width 29 height 29
click at [20, 290] on icon "button" at bounding box center [19, 288] width 32 height 32
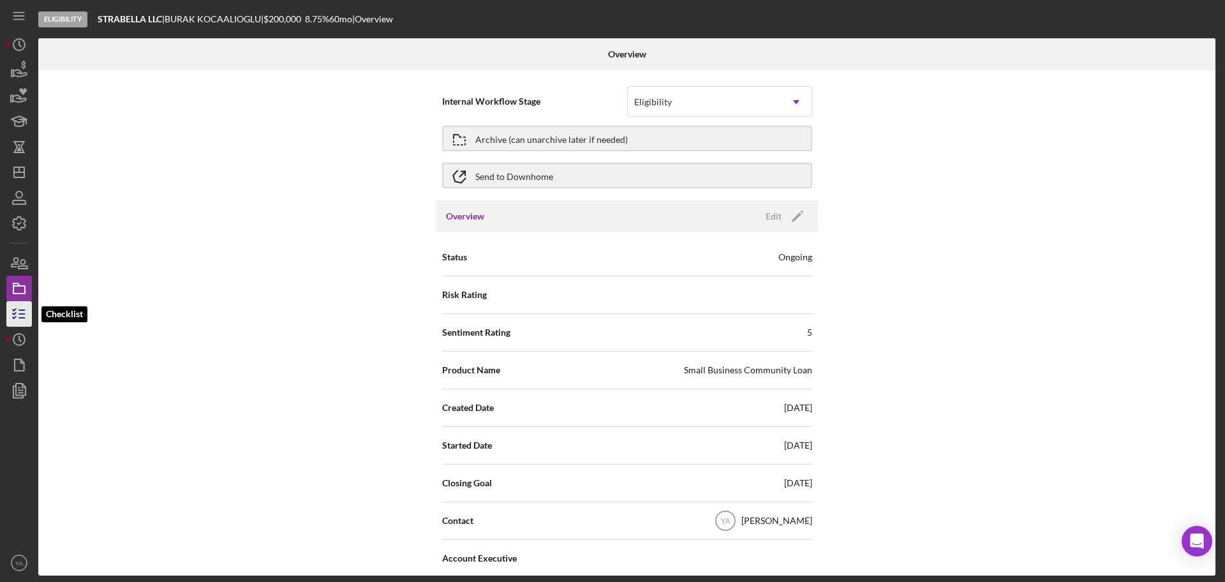
click at [26, 303] on icon "button" at bounding box center [19, 314] width 32 height 32
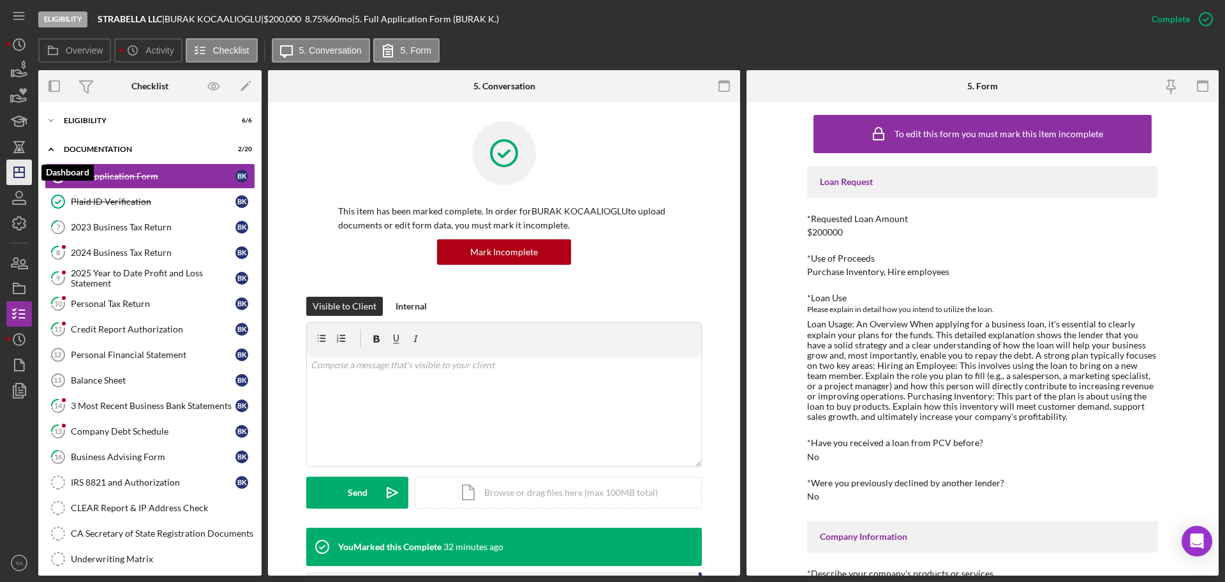
click at [22, 163] on icon "Icon/Dashboard" at bounding box center [19, 172] width 32 height 32
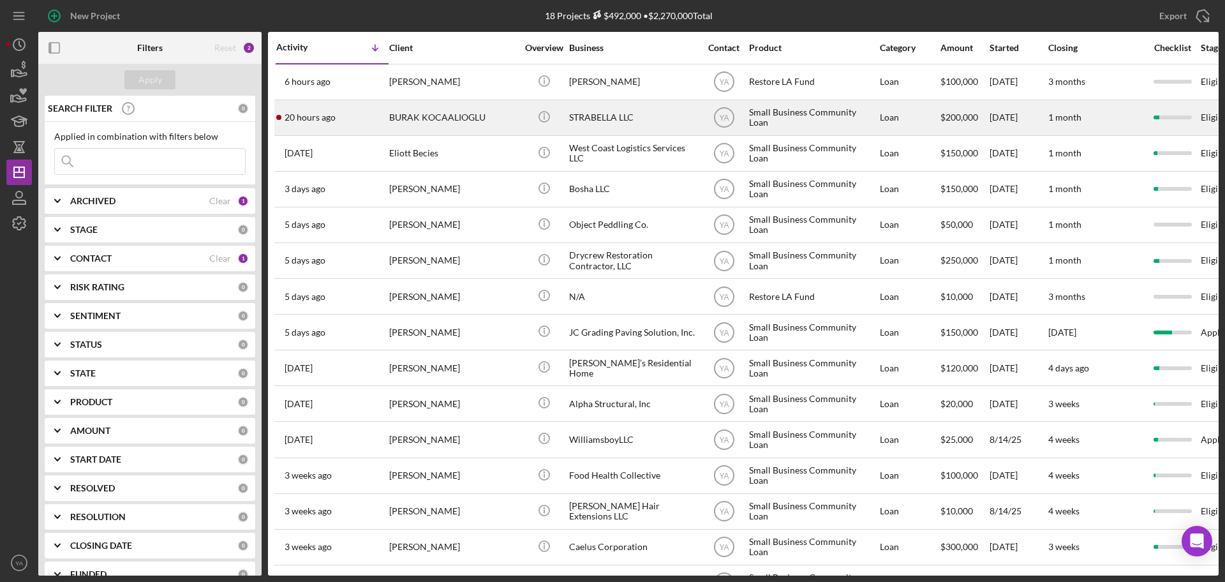
click at [581, 116] on div "STRABELLA LLC" at bounding box center [633, 118] width 128 height 34
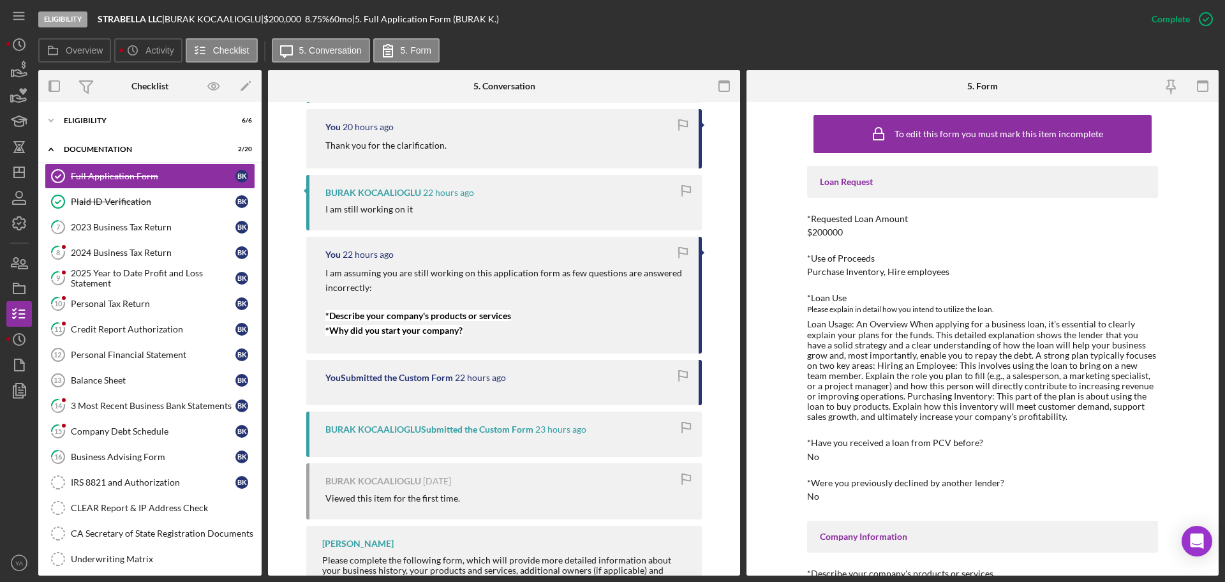
scroll to position [695, 0]
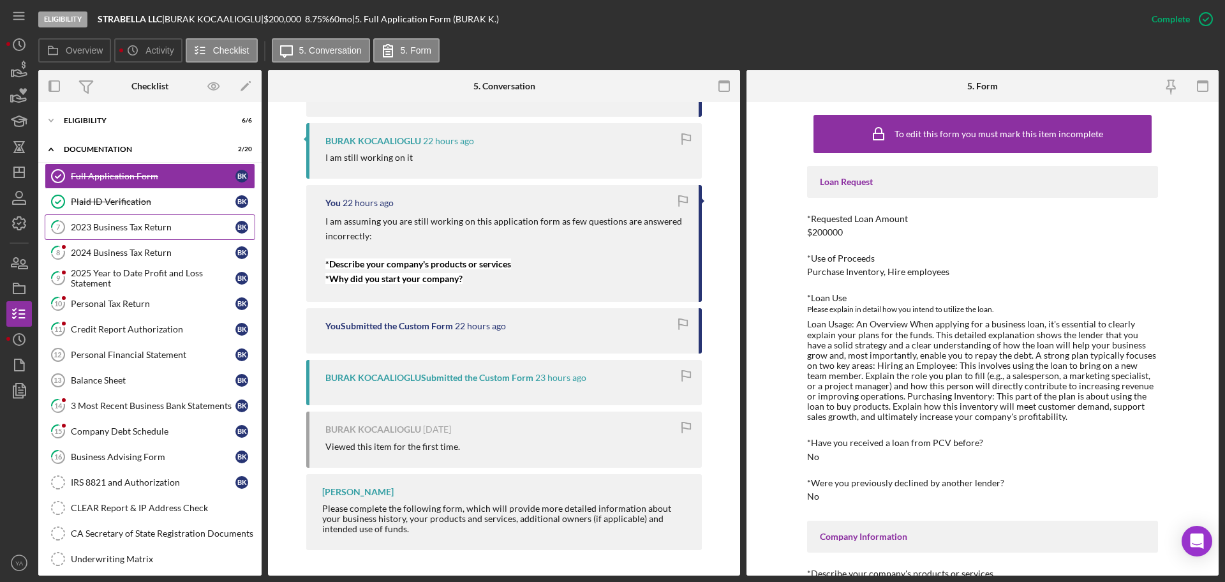
click at [167, 235] on link "7 2023 Business Tax Return B K" at bounding box center [150, 227] width 211 height 26
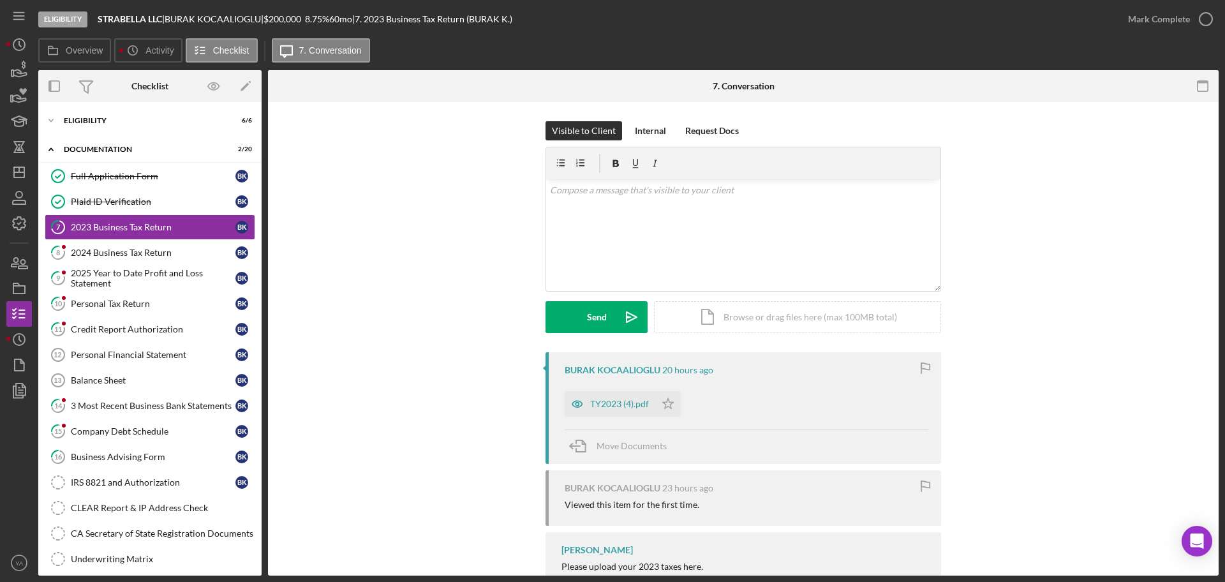
scroll to position [70, 0]
